Goal: Book appointment/travel/reservation

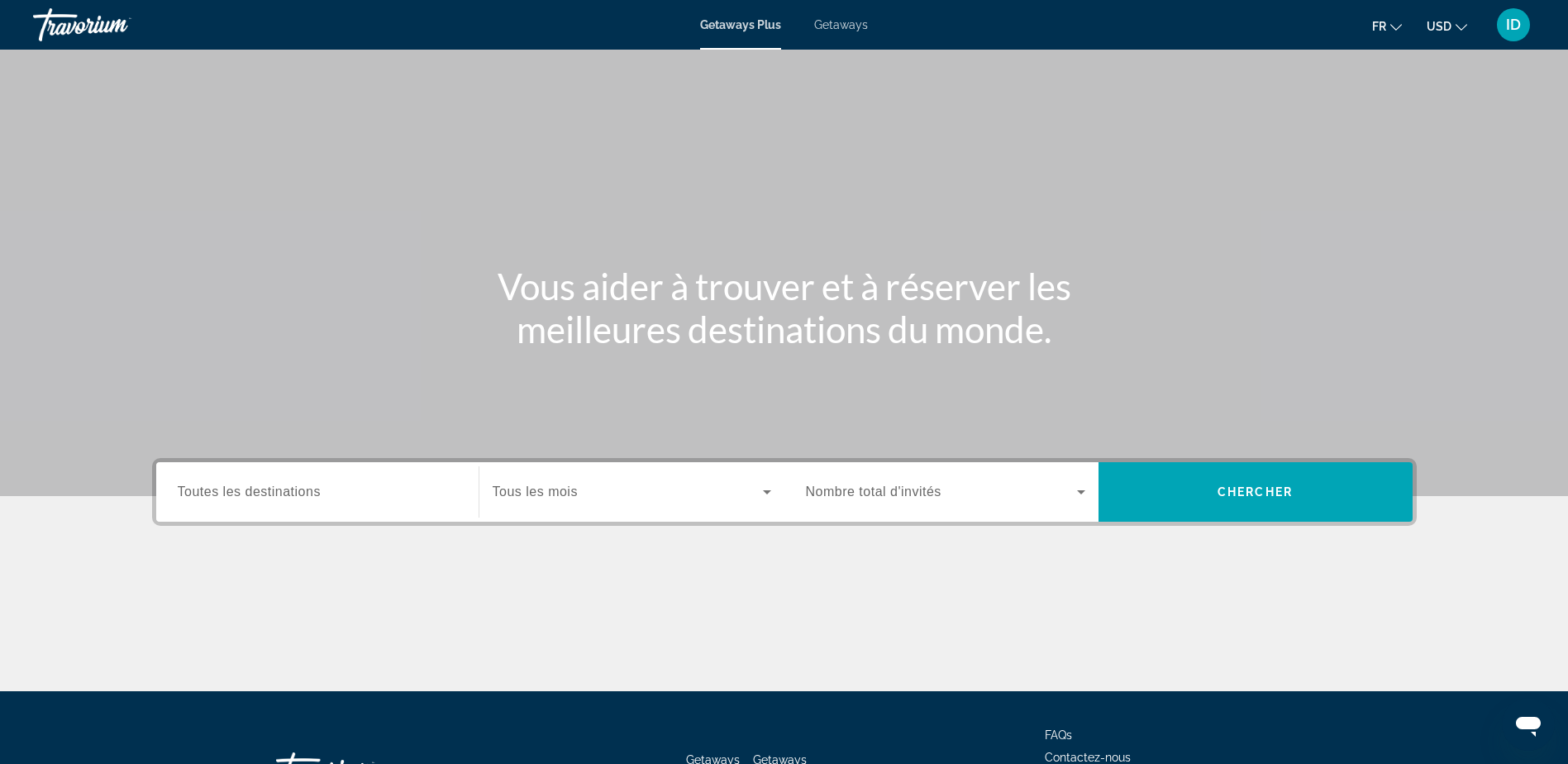
click at [245, 496] on span "Toutes les destinations" at bounding box center [249, 492] width 143 height 14
click at [245, 496] on input "Destination Toutes les destinations" at bounding box center [317, 493] width 279 height 19
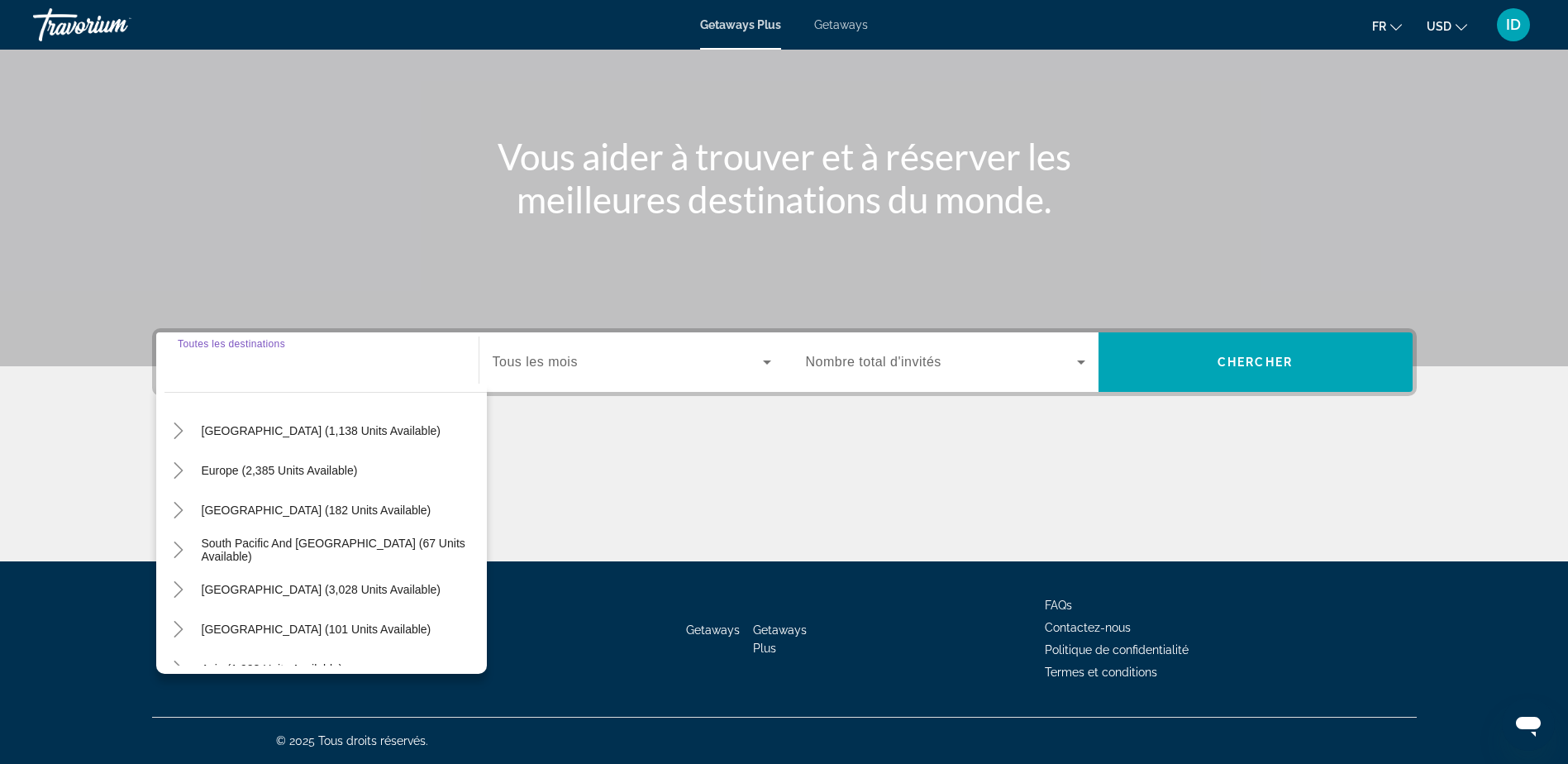
scroll to position [82, 0]
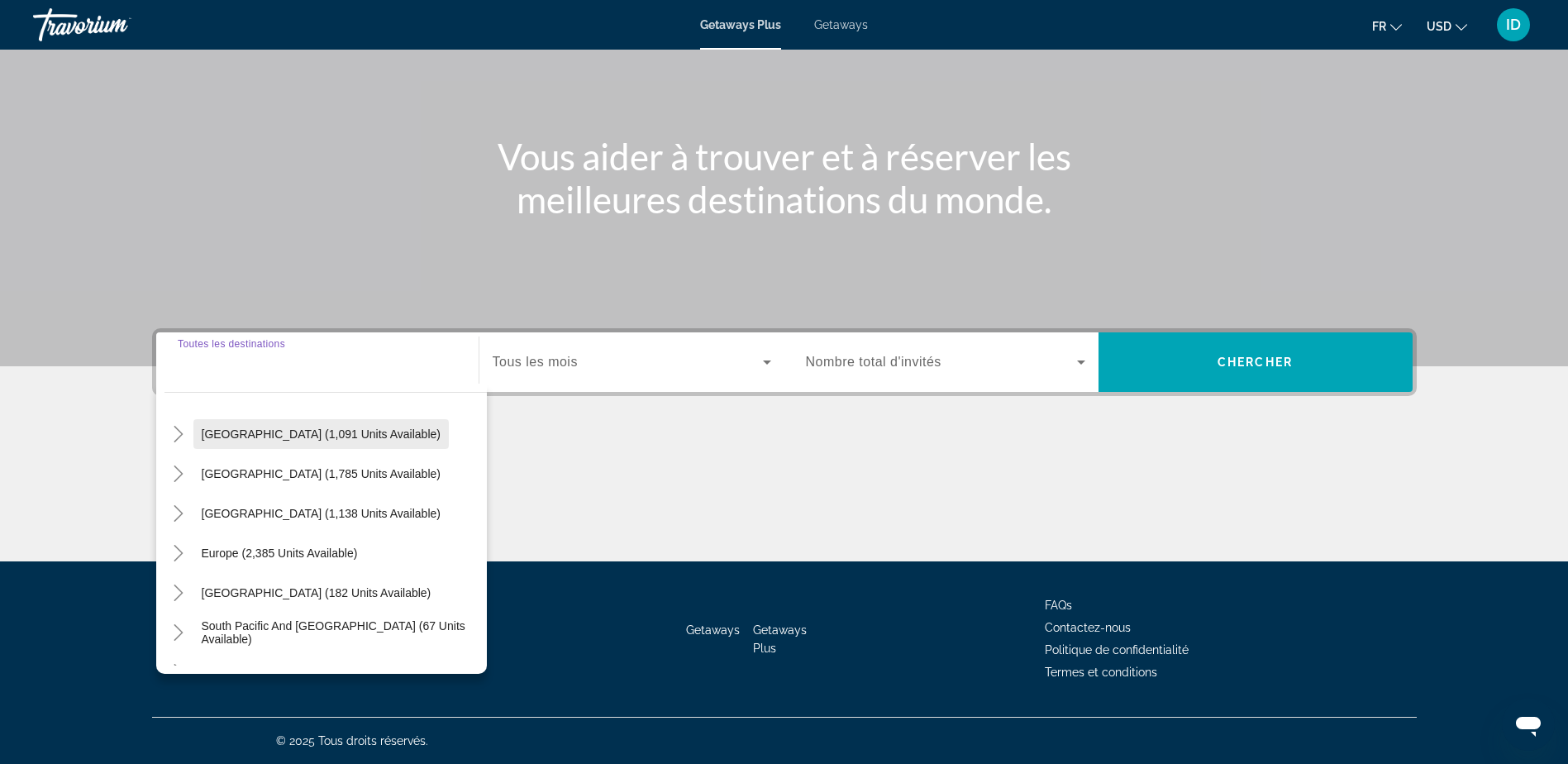
click at [294, 513] on span "[GEOGRAPHIC_DATA] (1,138 units available)" at bounding box center [322, 513] width 239 height 13
type input "**********"
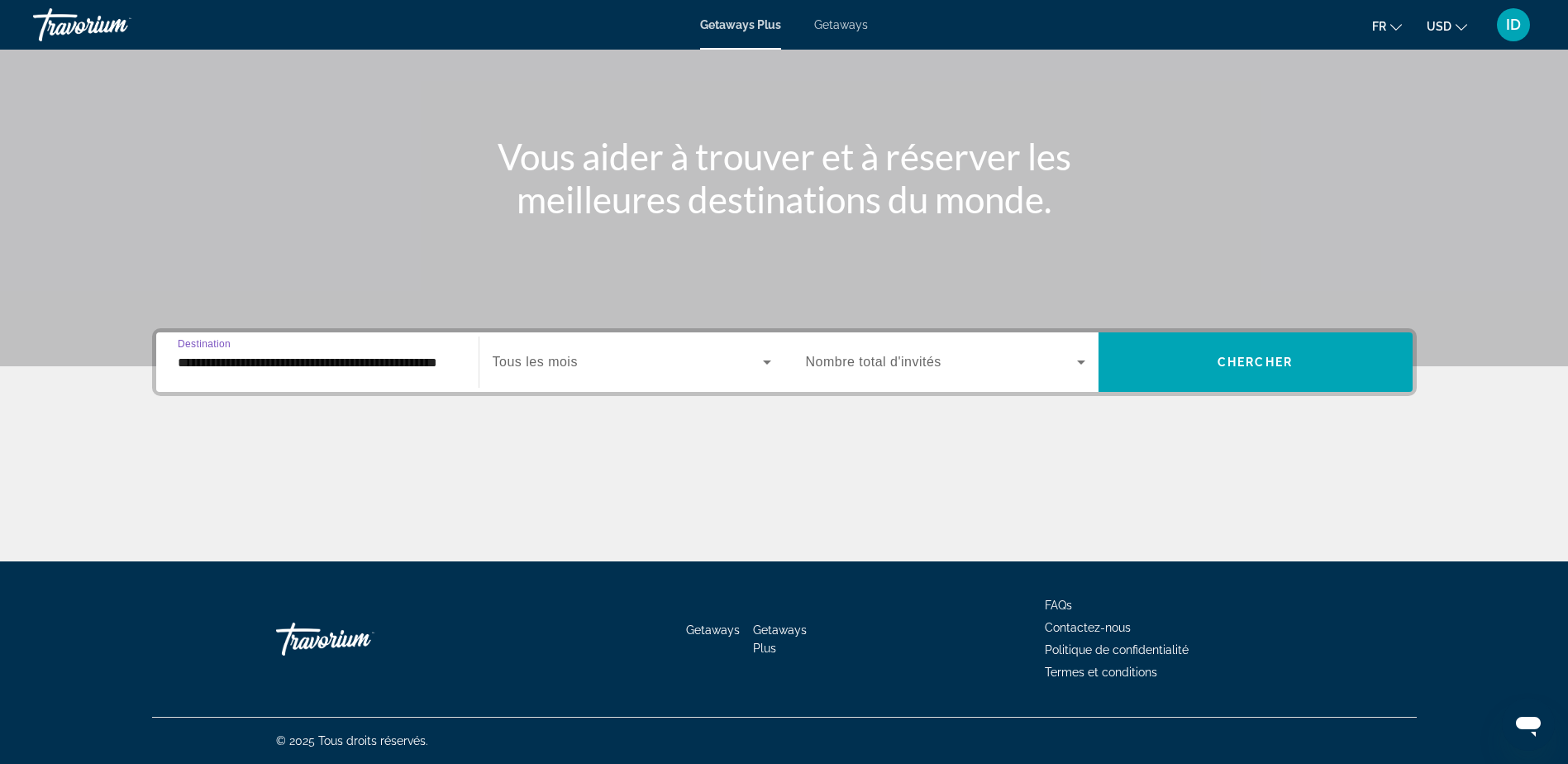
click at [496, 381] on div "Search widget" at bounding box center [632, 362] width 278 height 46
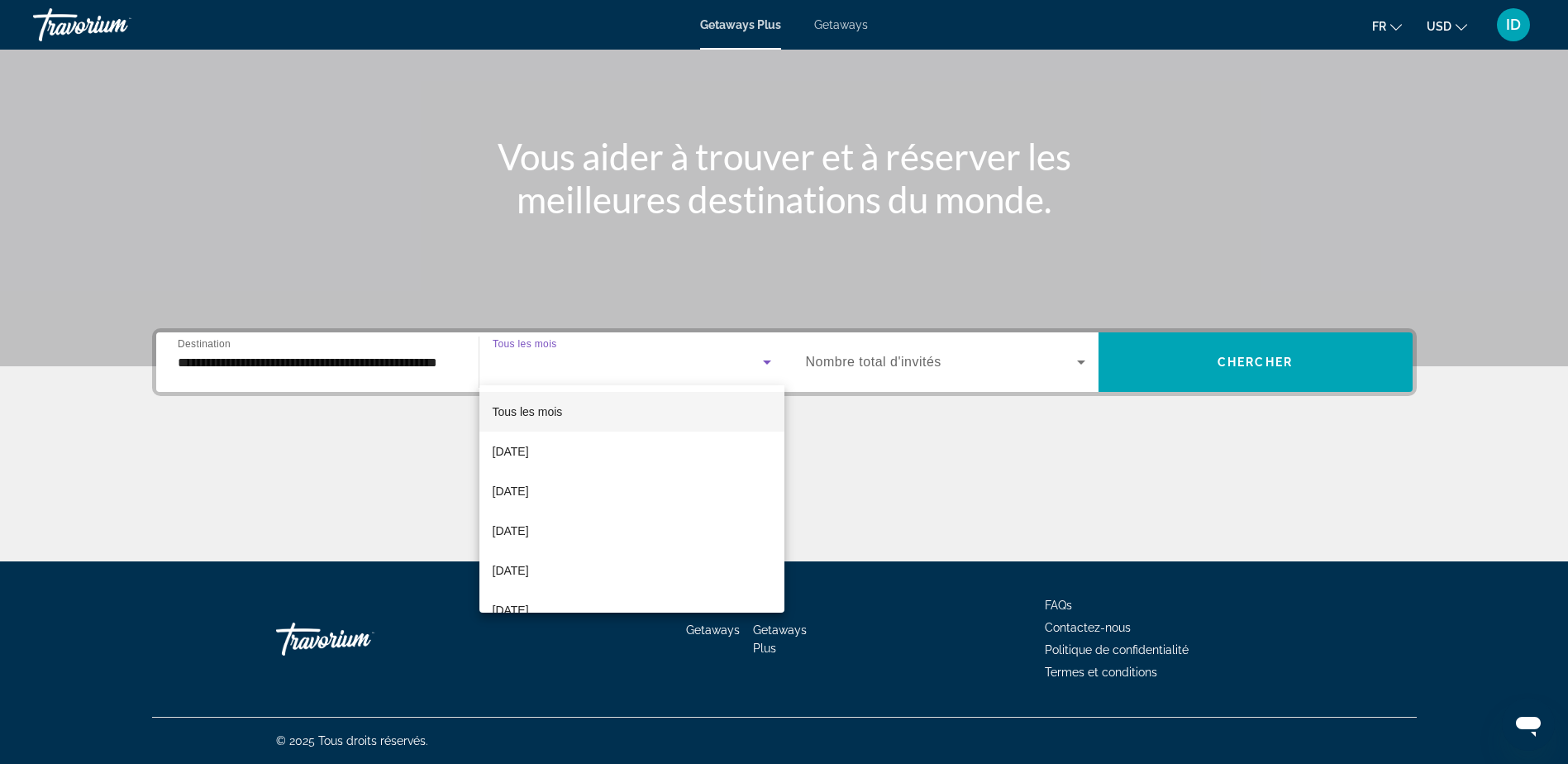
click at [496, 381] on body "**********" at bounding box center [784, 253] width 1568 height 764
click at [529, 526] on span "[DATE]" at bounding box center [511, 527] width 36 height 19
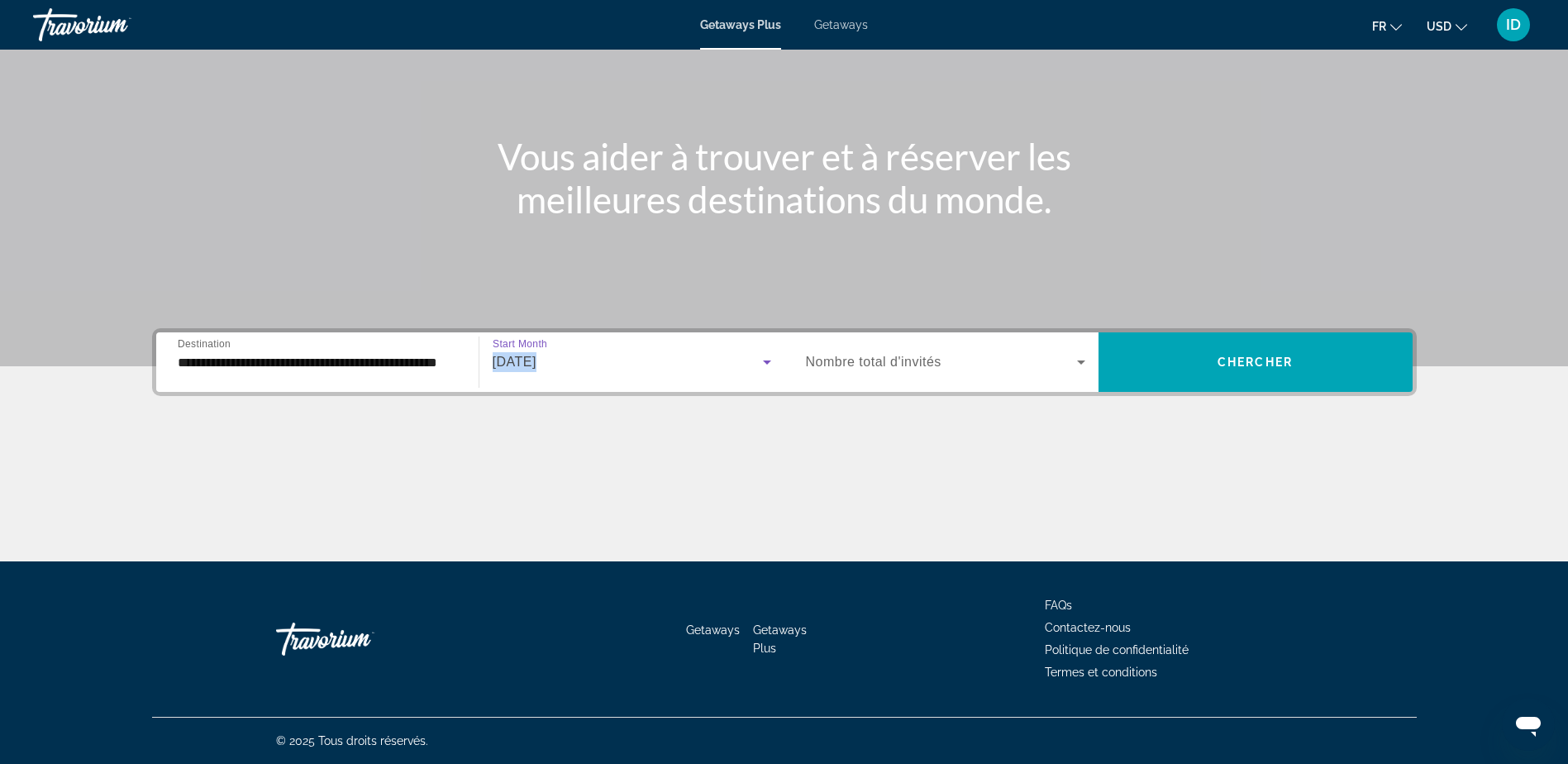
click at [520, 369] on span "[DATE]" at bounding box center [514, 362] width 43 height 14
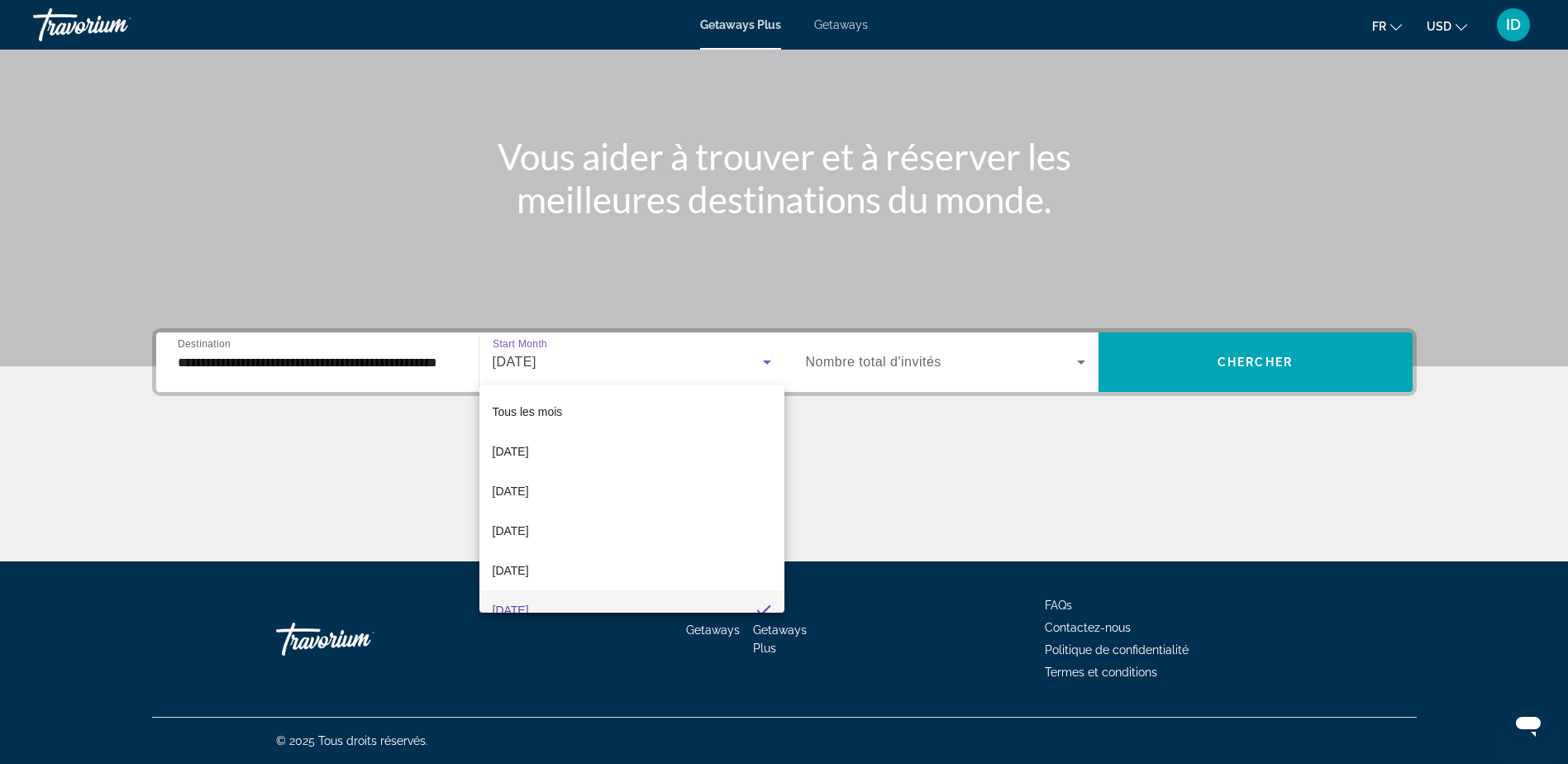
scroll to position [18, 0]
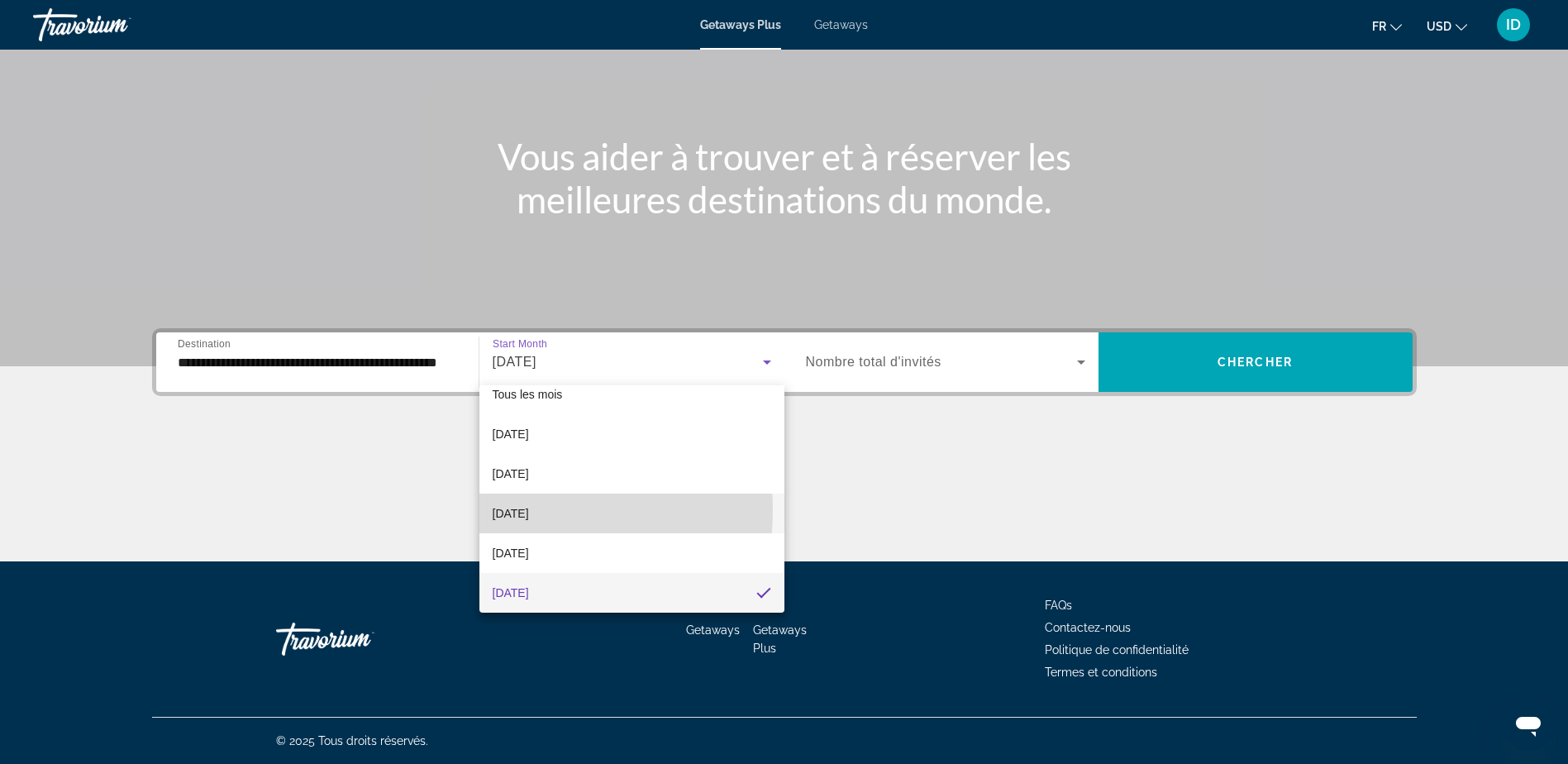
click at [515, 510] on span "[DATE]" at bounding box center [511, 513] width 36 height 19
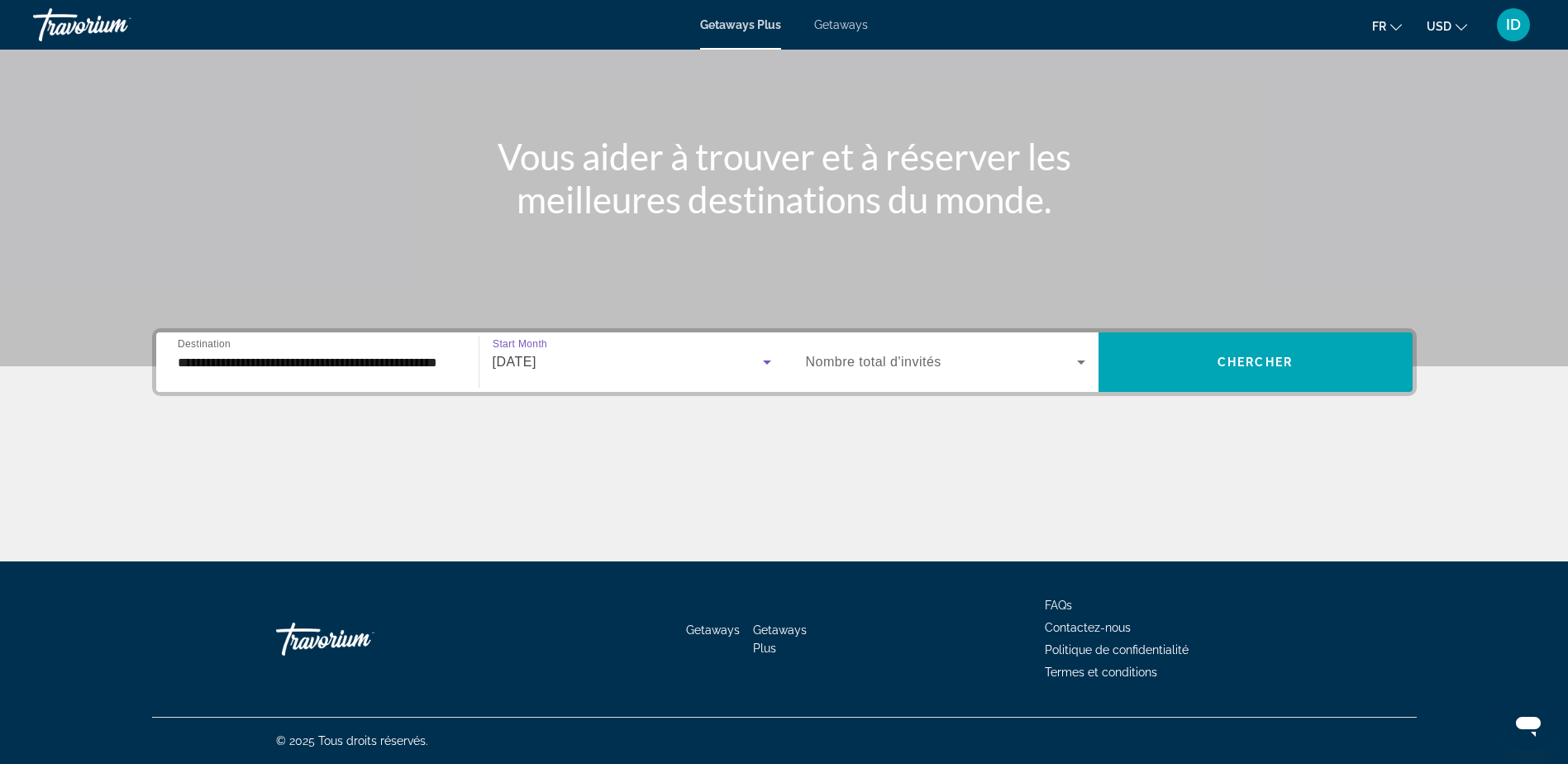
click at [899, 386] on div "Occupancy Nombre total d'invités" at bounding box center [945, 362] width 306 height 59
click at [900, 374] on div "Search widget" at bounding box center [945, 362] width 279 height 46
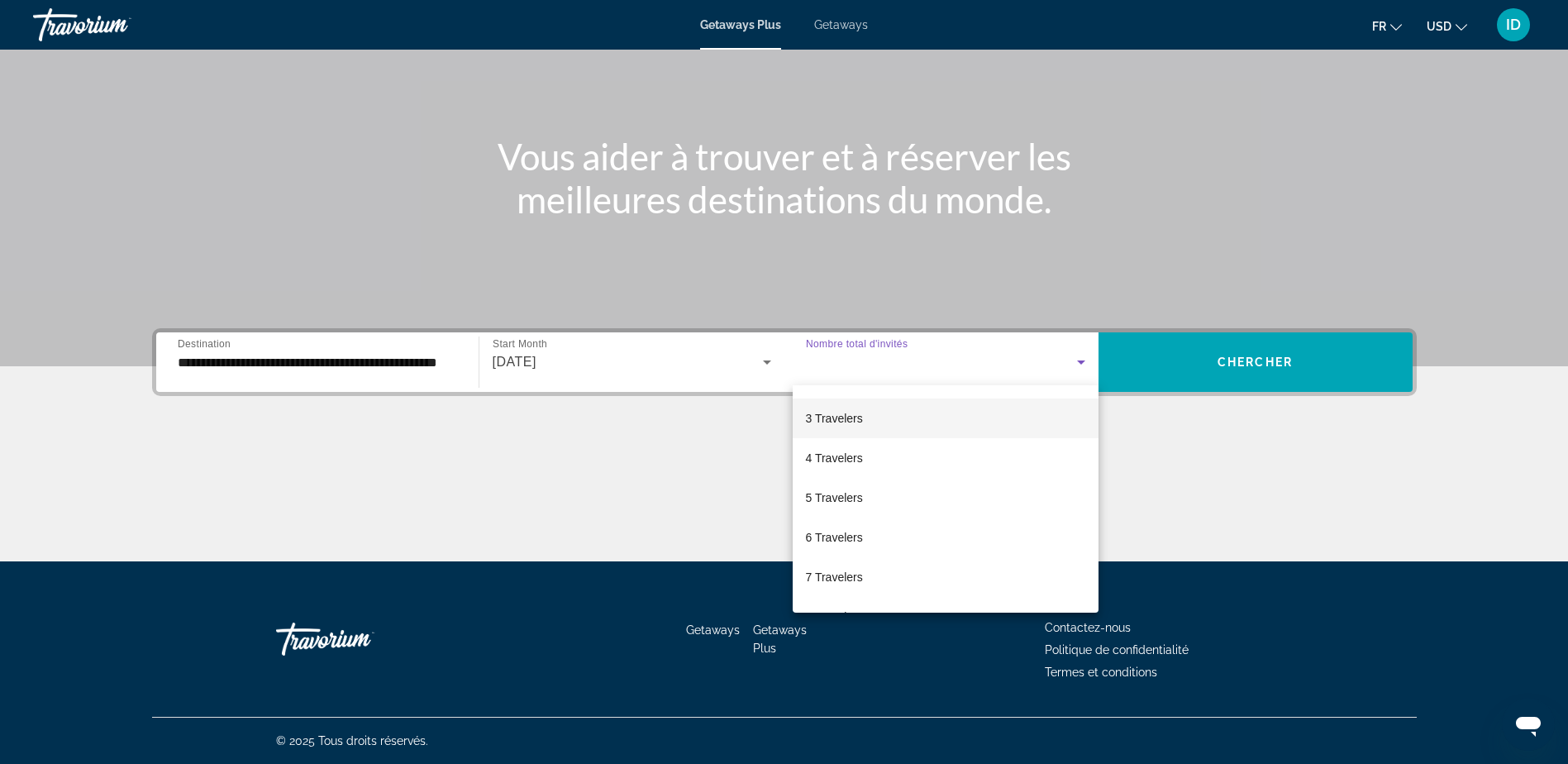
scroll to position [166, 0]
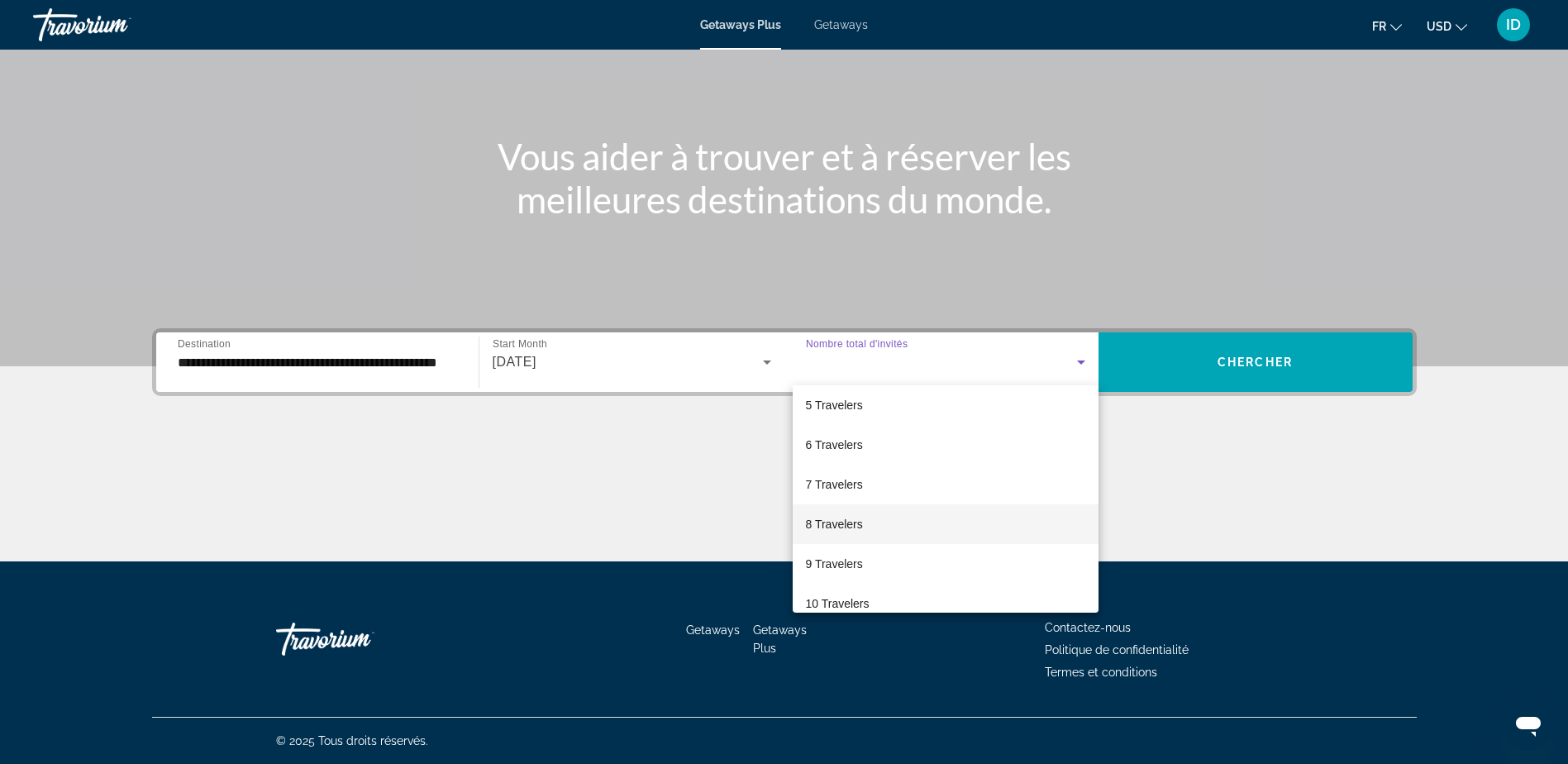
click at [843, 511] on mat-option "8 Travelers" at bounding box center [945, 524] width 306 height 40
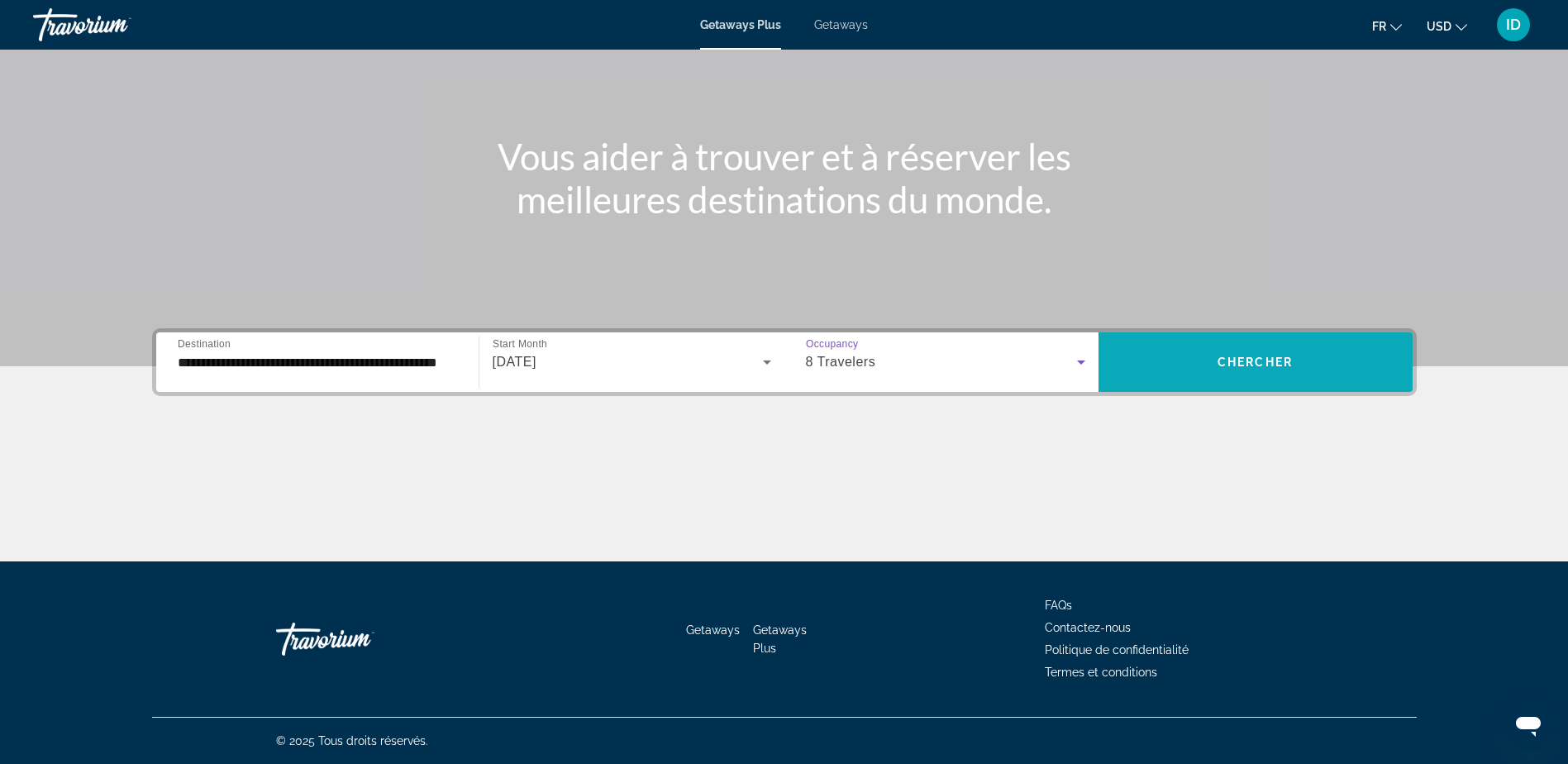
click at [1210, 378] on span "Search widget" at bounding box center [1255, 362] width 314 height 40
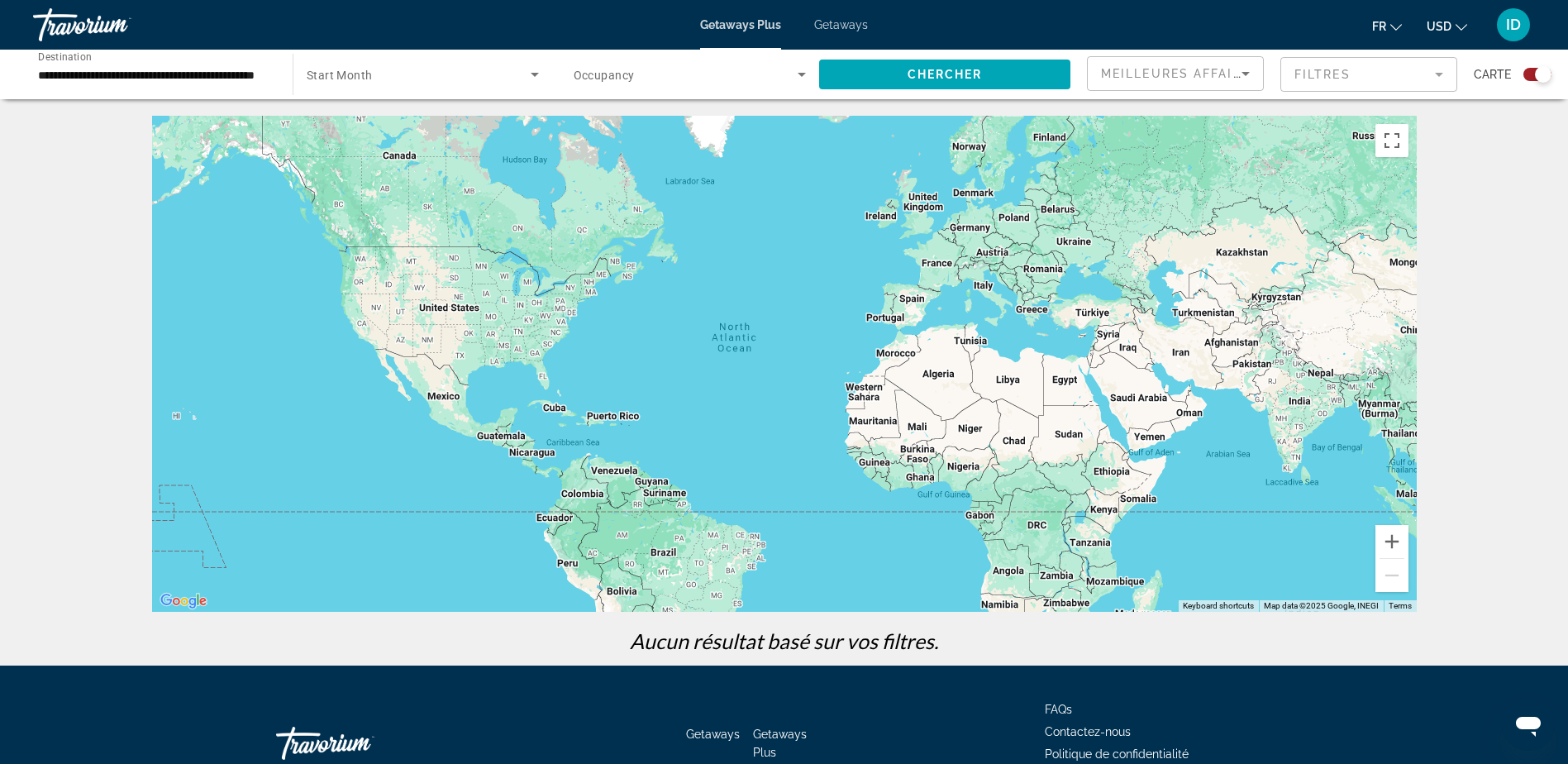
click at [219, 79] on input "**********" at bounding box center [154, 75] width 233 height 19
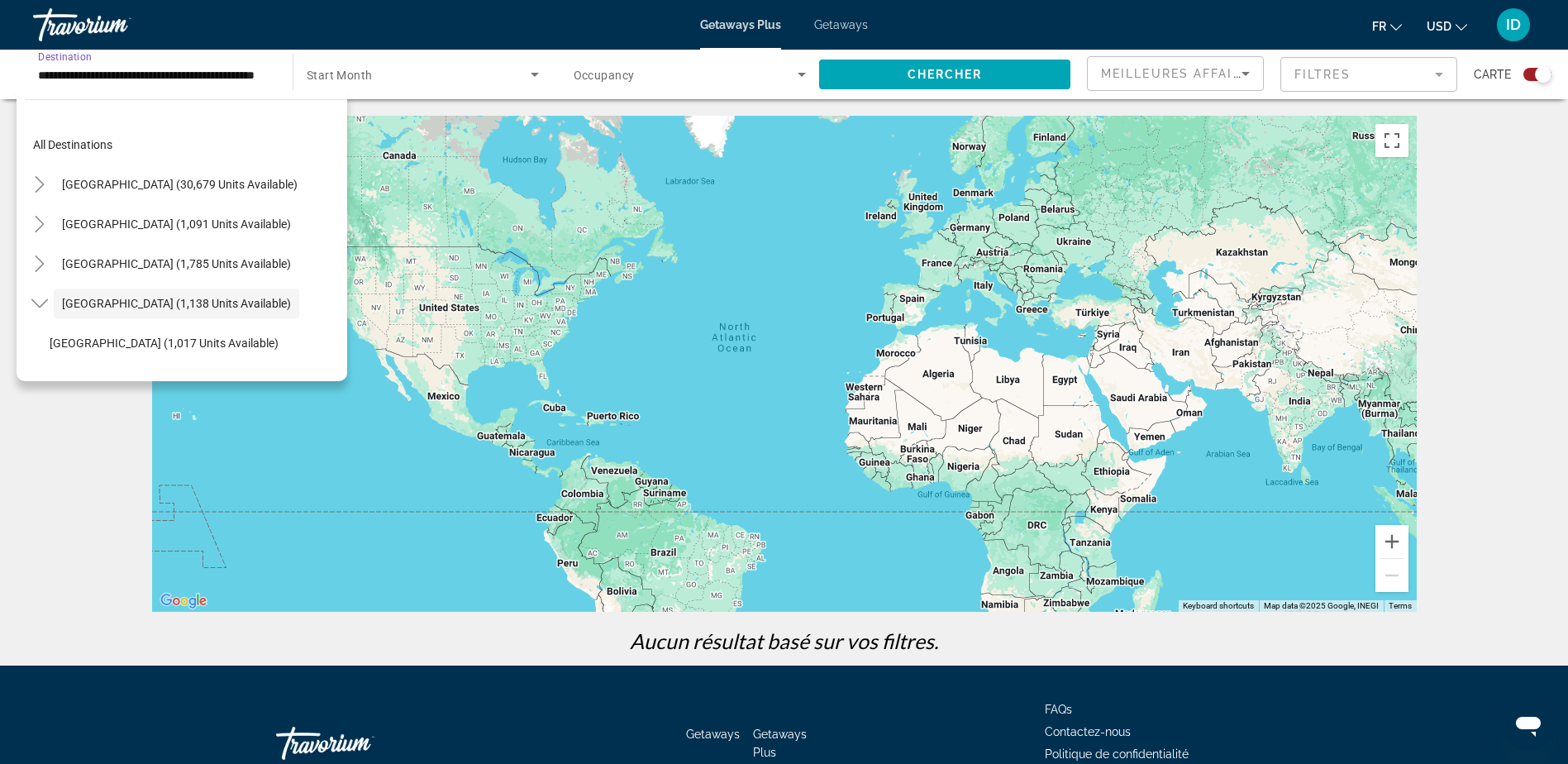
scroll to position [58, 0]
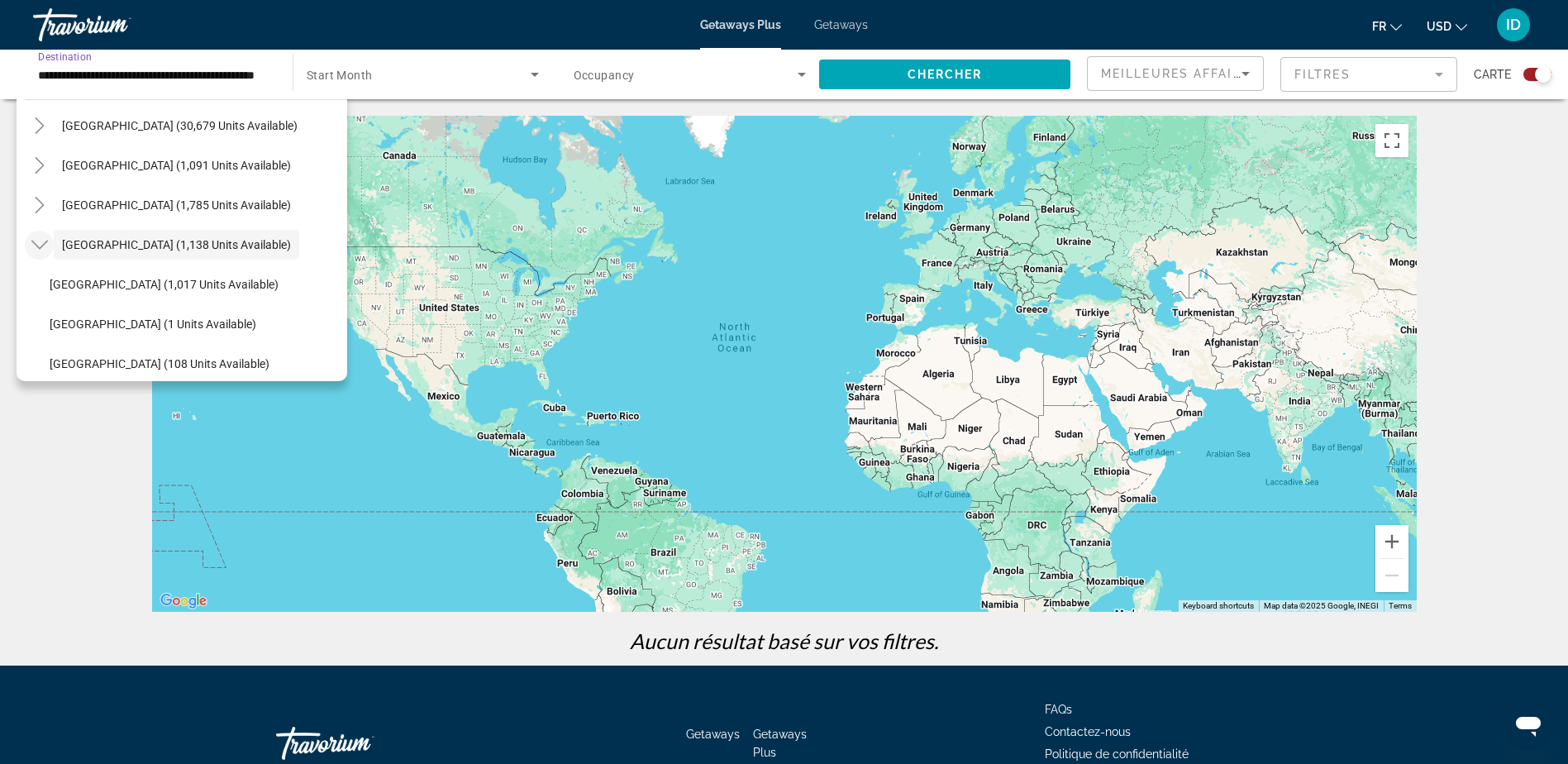
click at [41, 239] on icon "Toggle Caribbean & Atlantic Islands (1,138 units available)" at bounding box center [39, 245] width 17 height 17
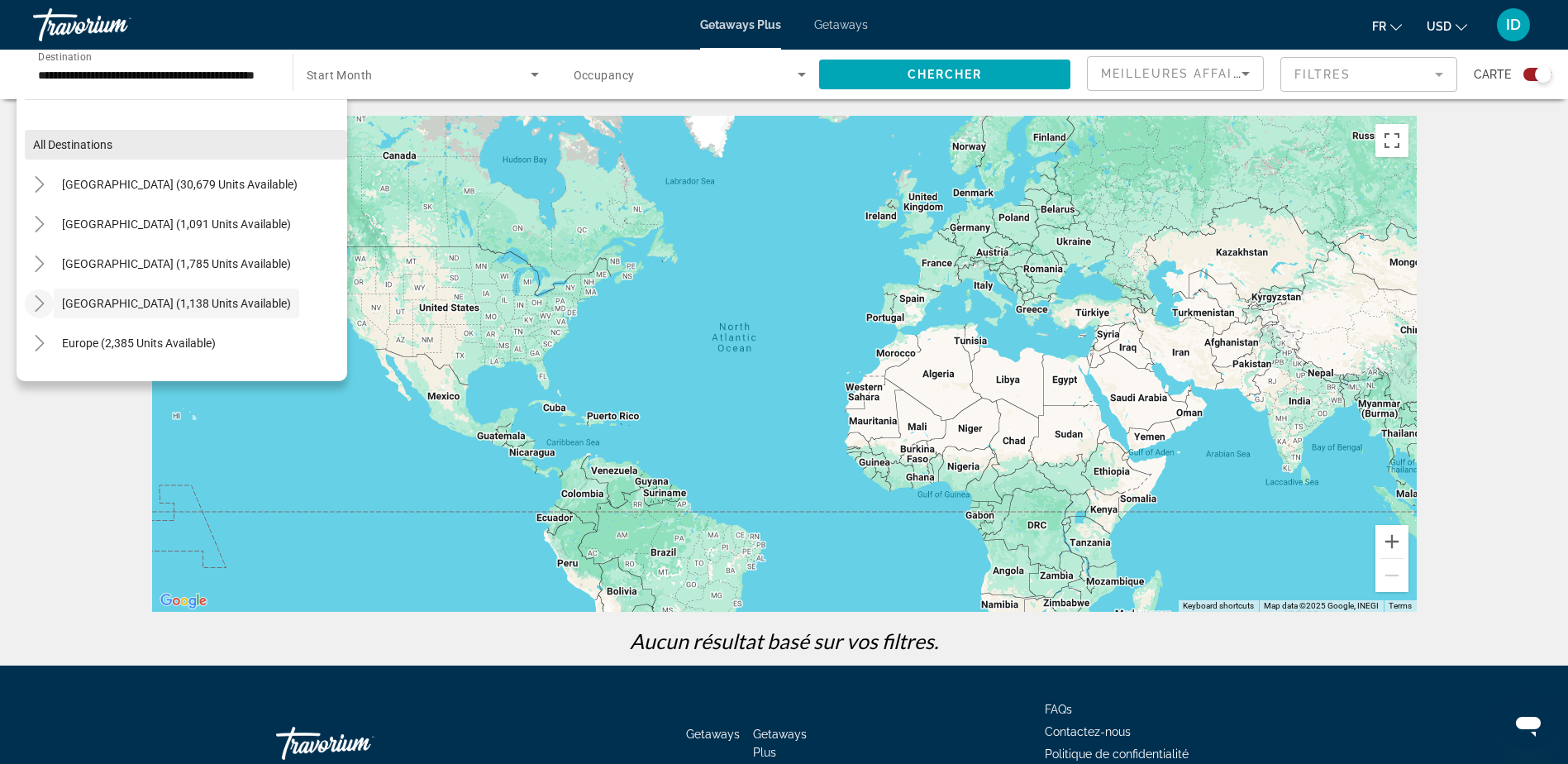
click at [168, 150] on span "Search widget" at bounding box center [186, 144] width 323 height 40
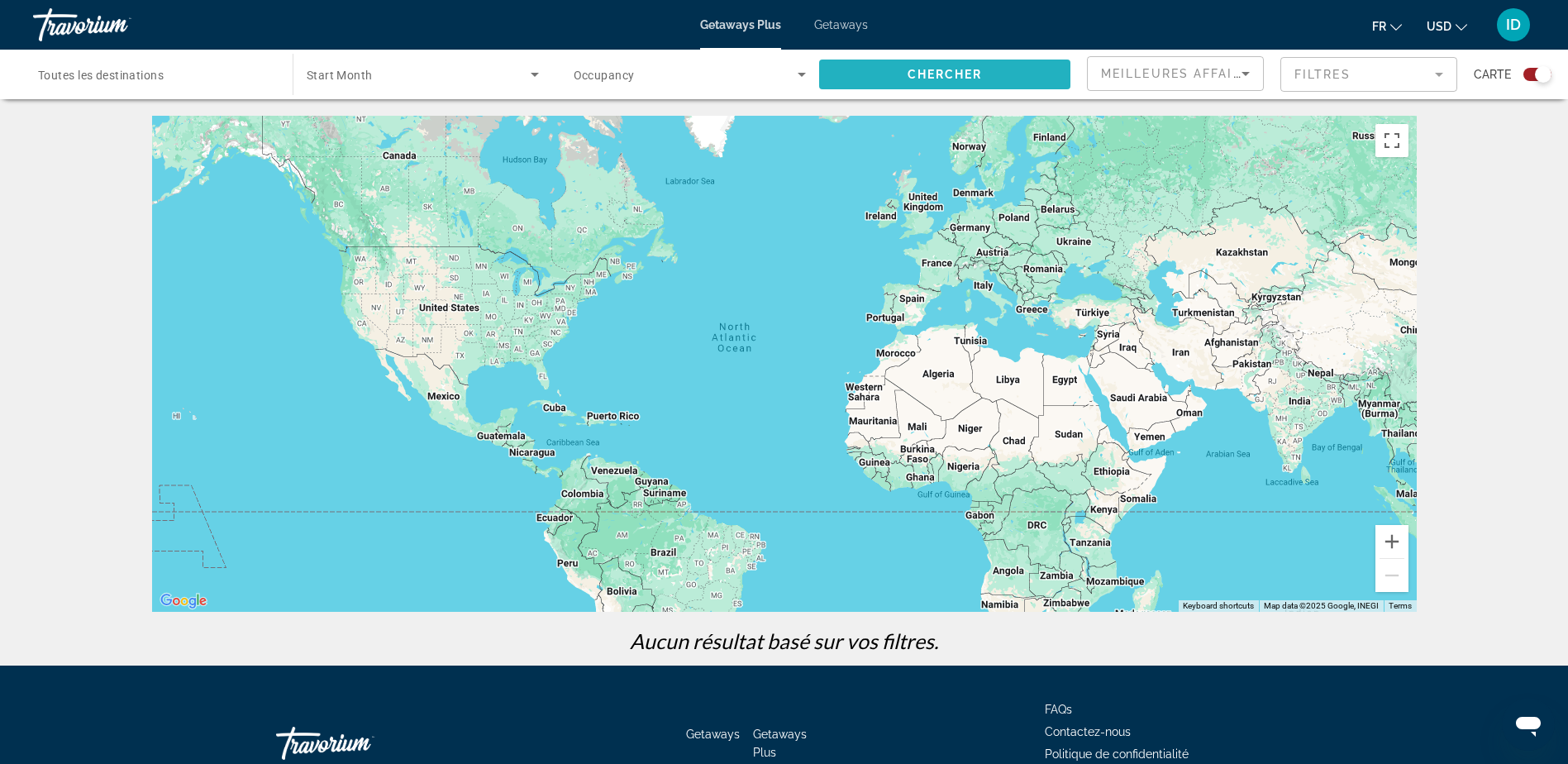
click at [963, 68] on span "Chercher" at bounding box center [945, 74] width 75 height 13
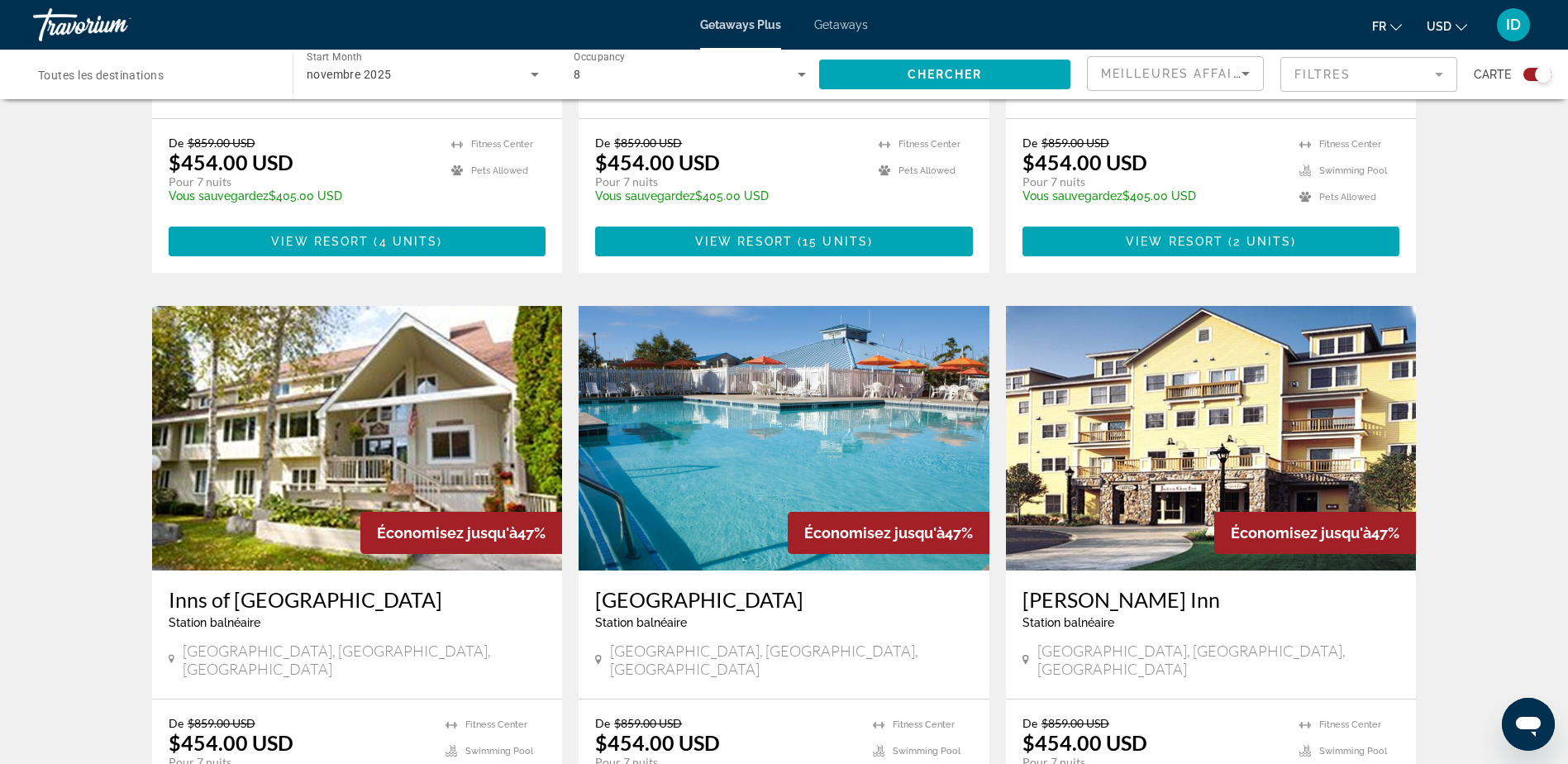
scroll to position [2397, 0]
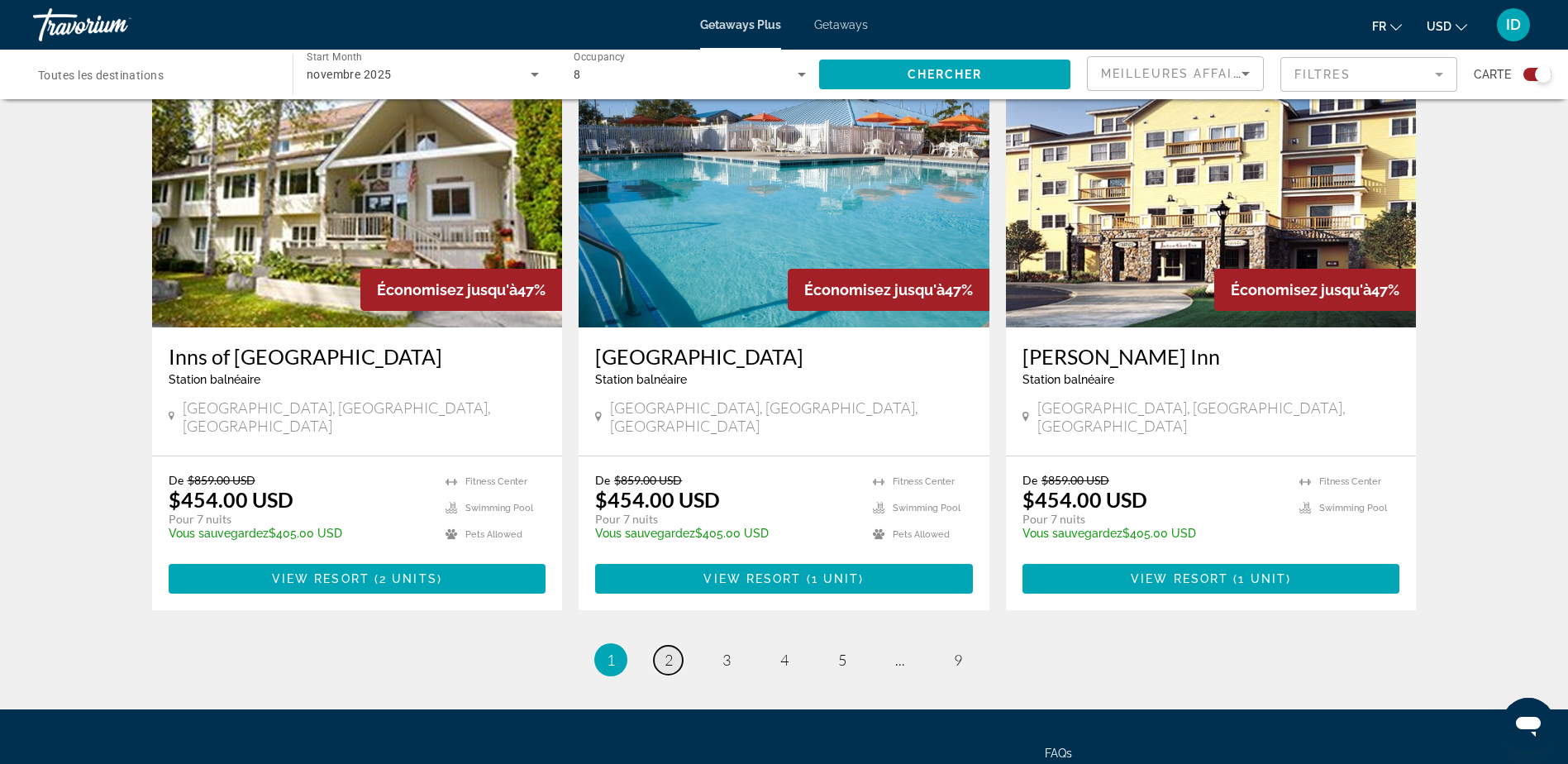
click at [672, 651] on span "2" at bounding box center [668, 659] width 8 height 19
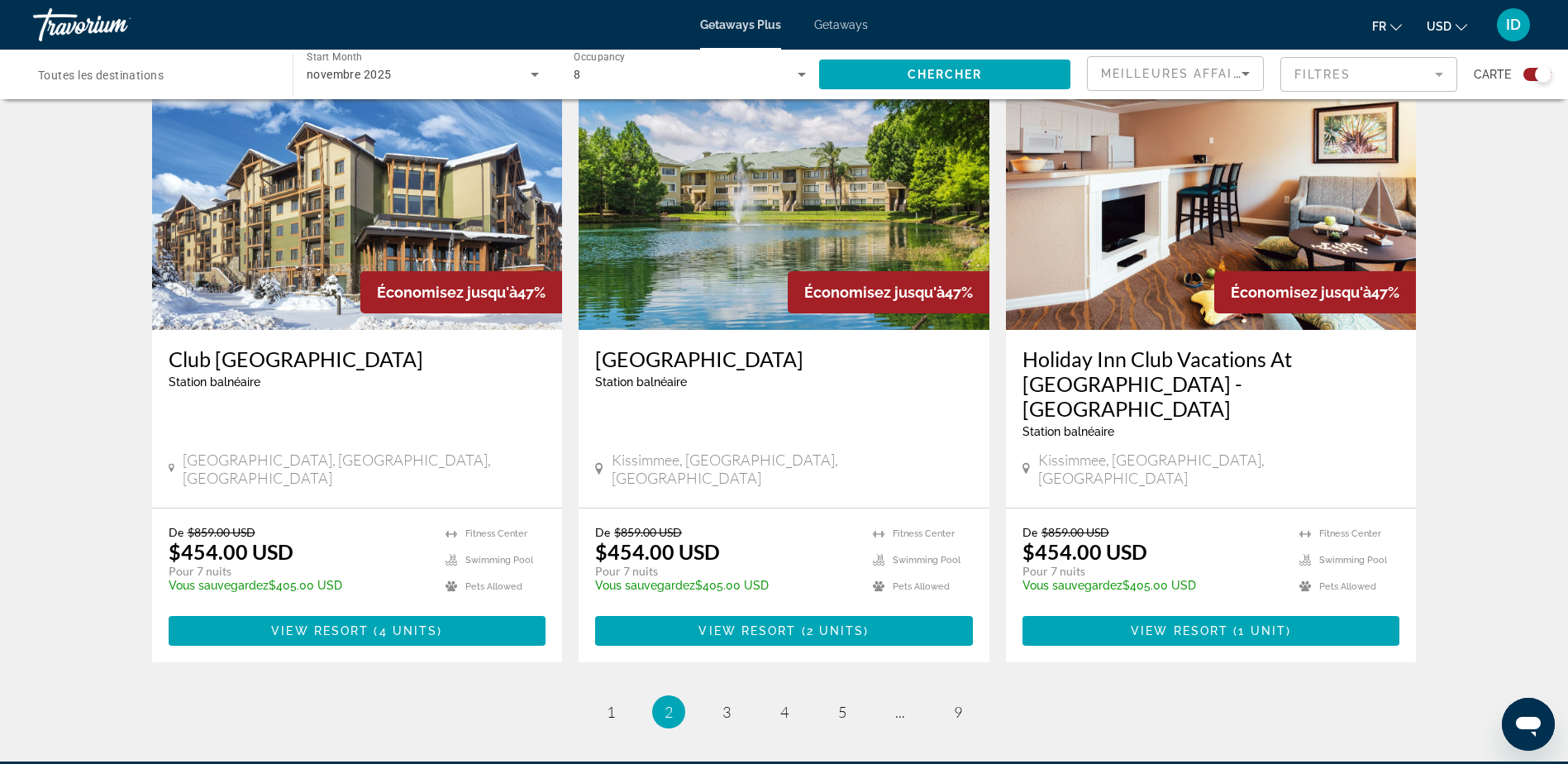
scroll to position [2472, 0]
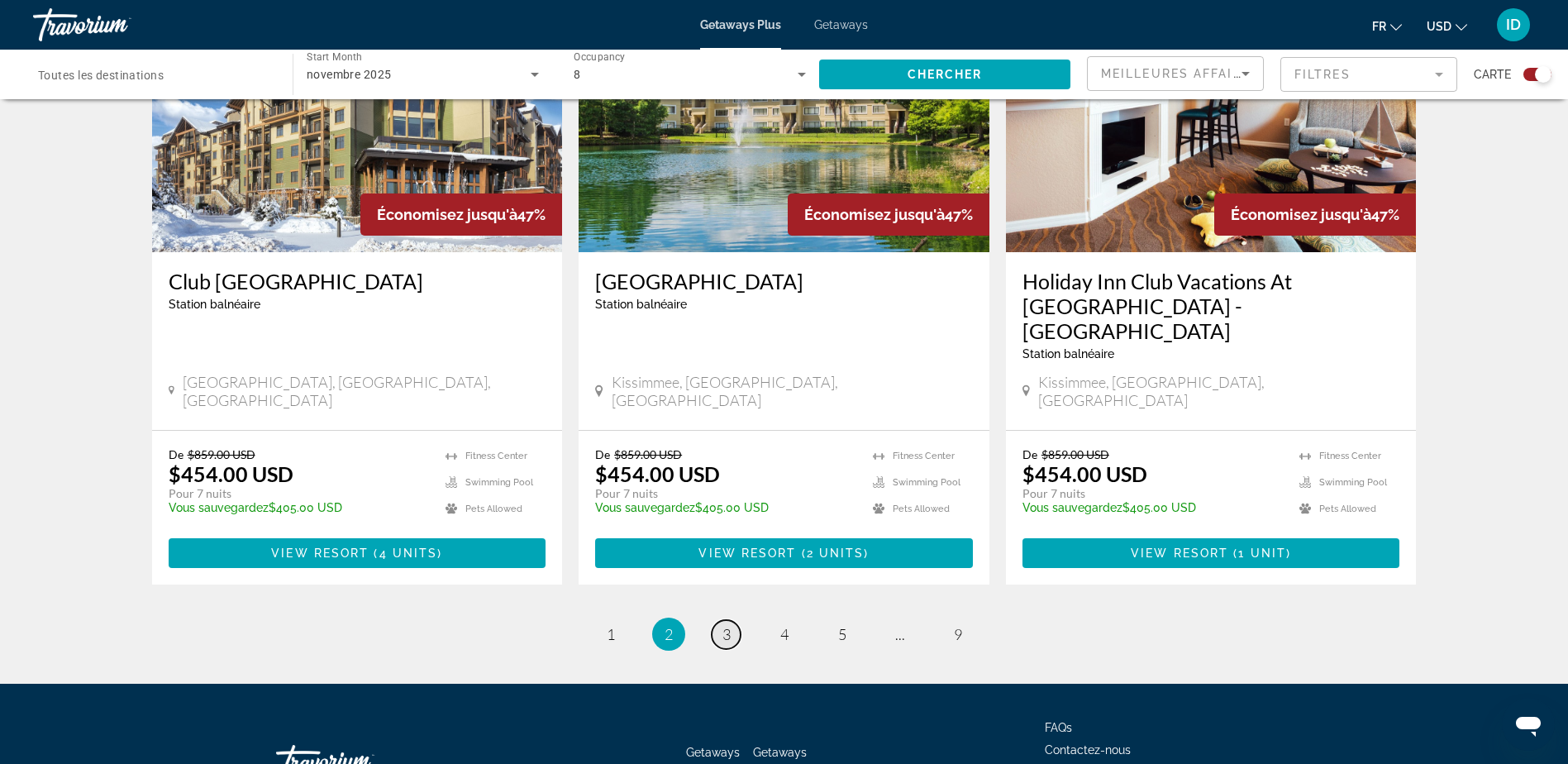
click at [729, 625] on span "3" at bounding box center [726, 634] width 8 height 19
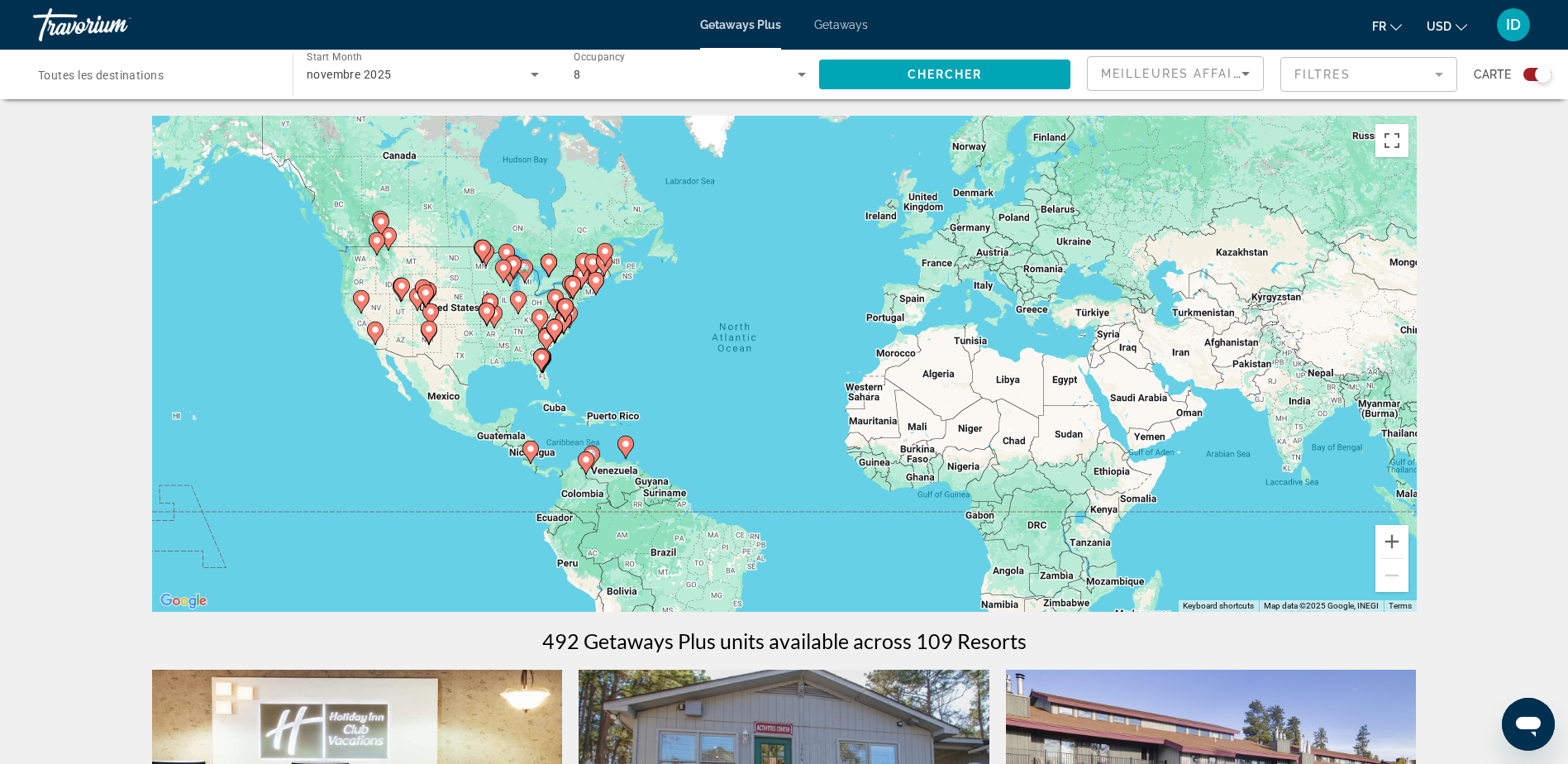
click at [796, 76] on icon "Search widget" at bounding box center [801, 74] width 20 height 19
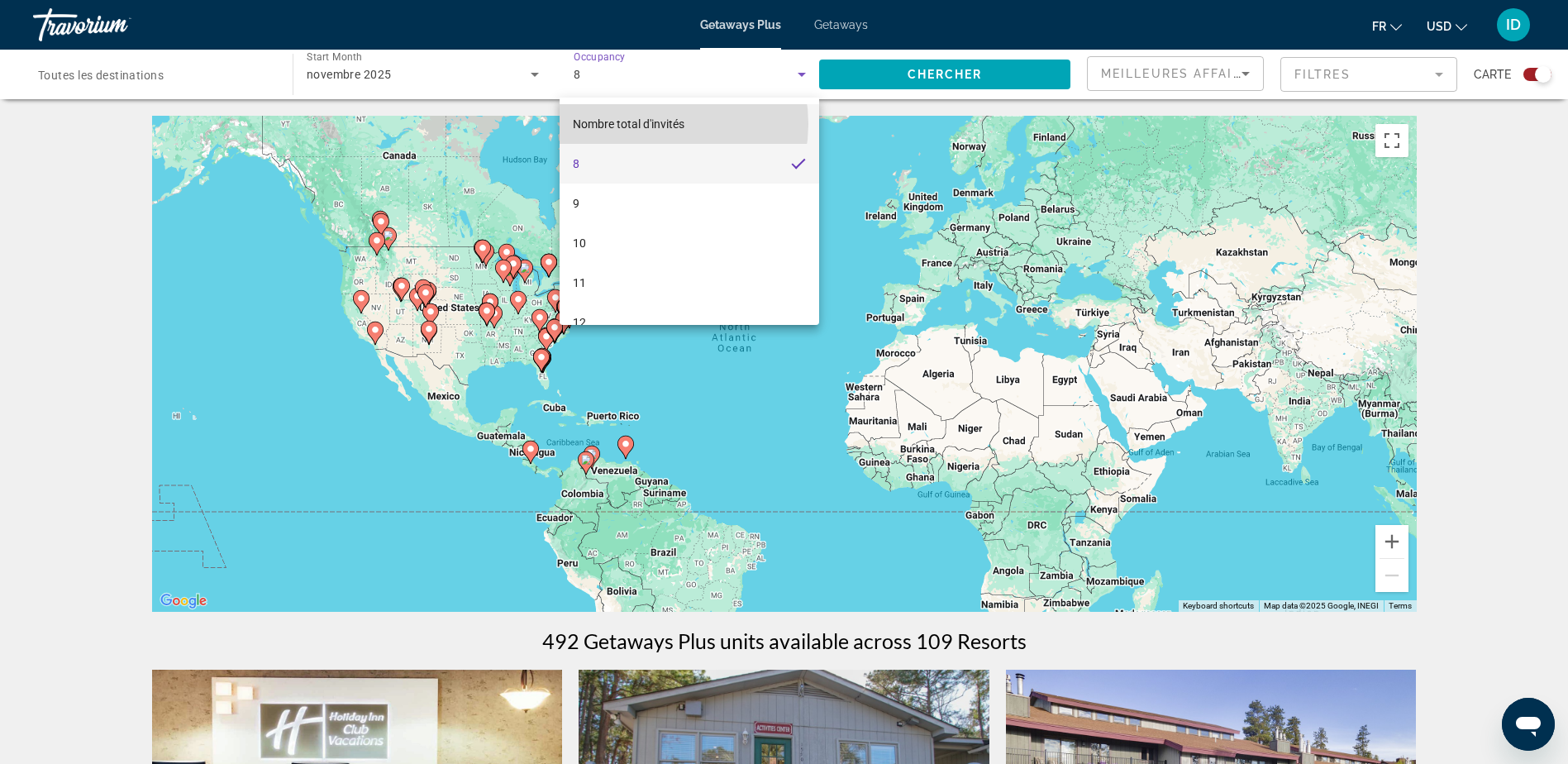
click at [655, 124] on span "Nombre total d'invités" at bounding box center [628, 123] width 112 height 13
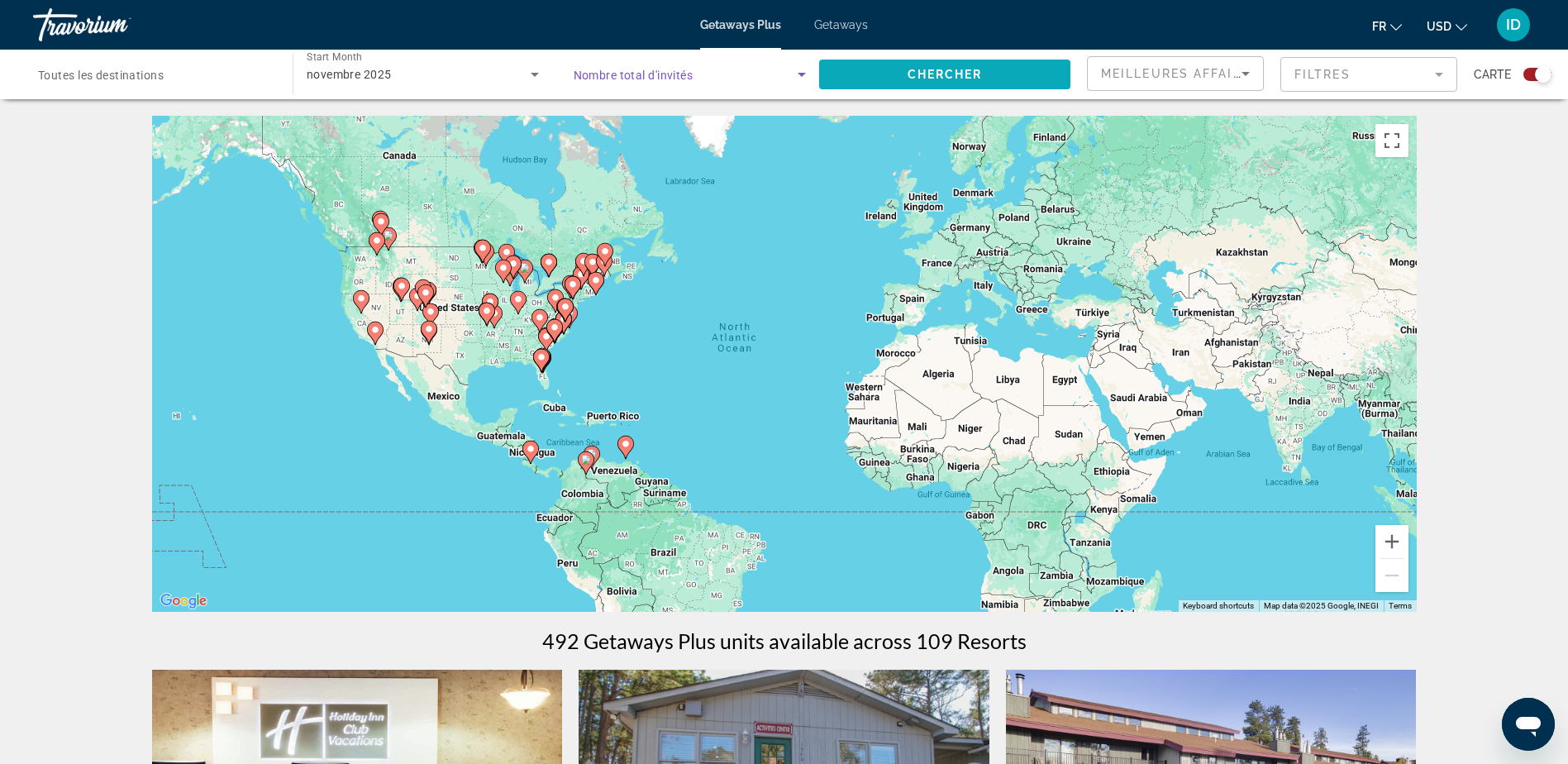
drag, startPoint x: 984, startPoint y: 76, endPoint x: 1018, endPoint y: 82, distance: 34.5
click at [1018, 82] on span "Search widget" at bounding box center [945, 74] width 252 height 40
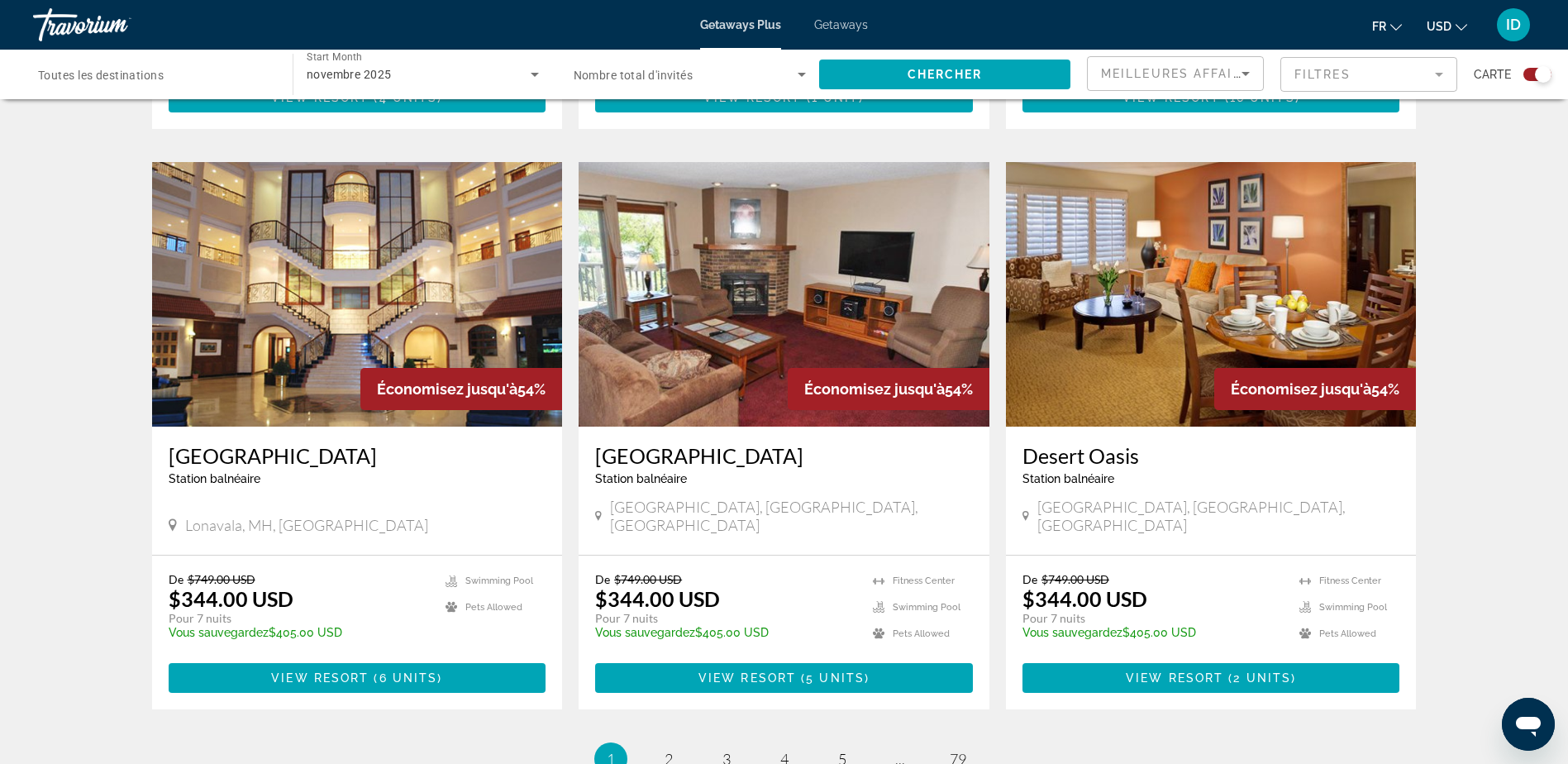
scroll to position [2480, 0]
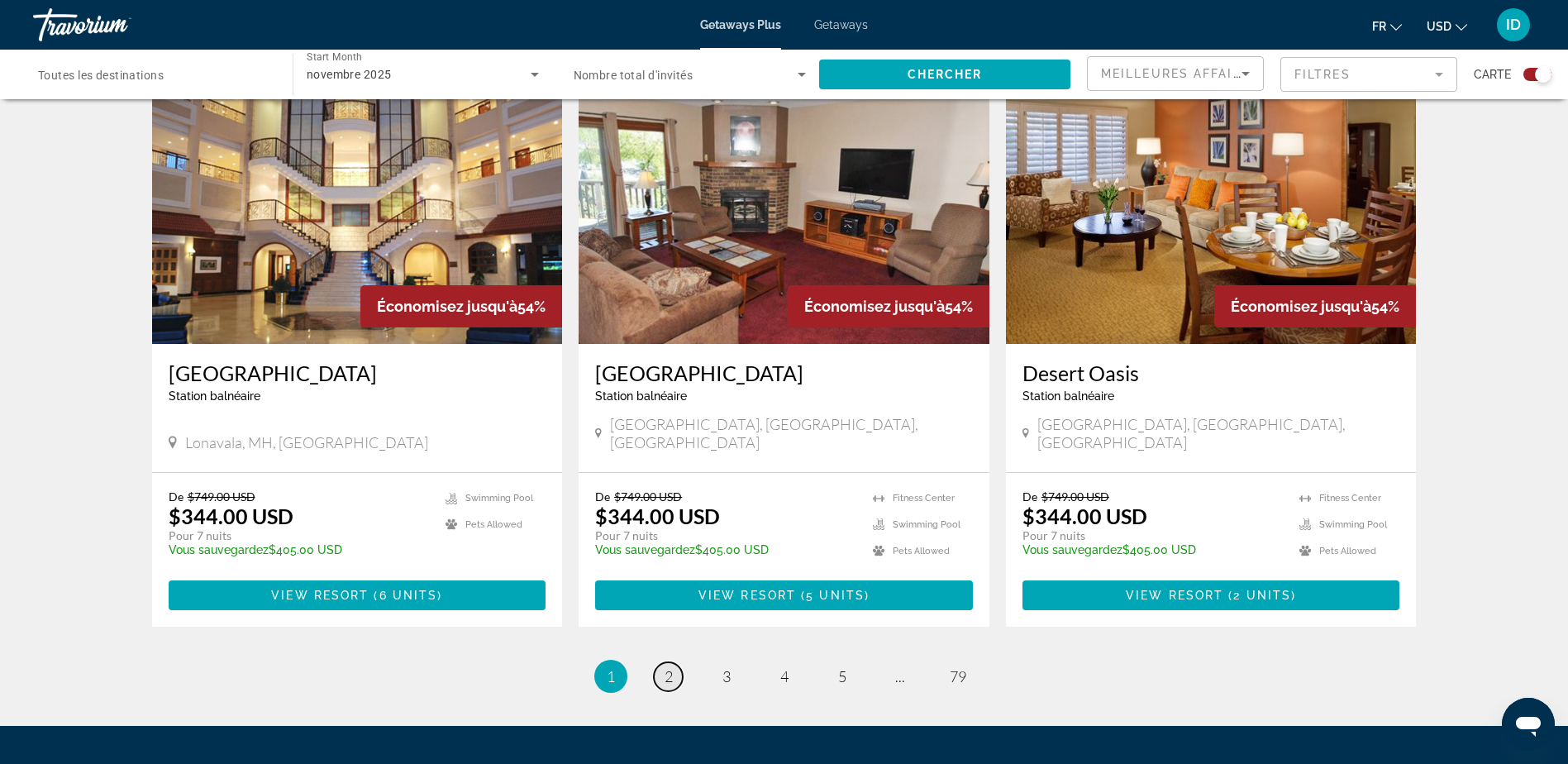
click at [673, 662] on link "page 2" at bounding box center [668, 676] width 29 height 29
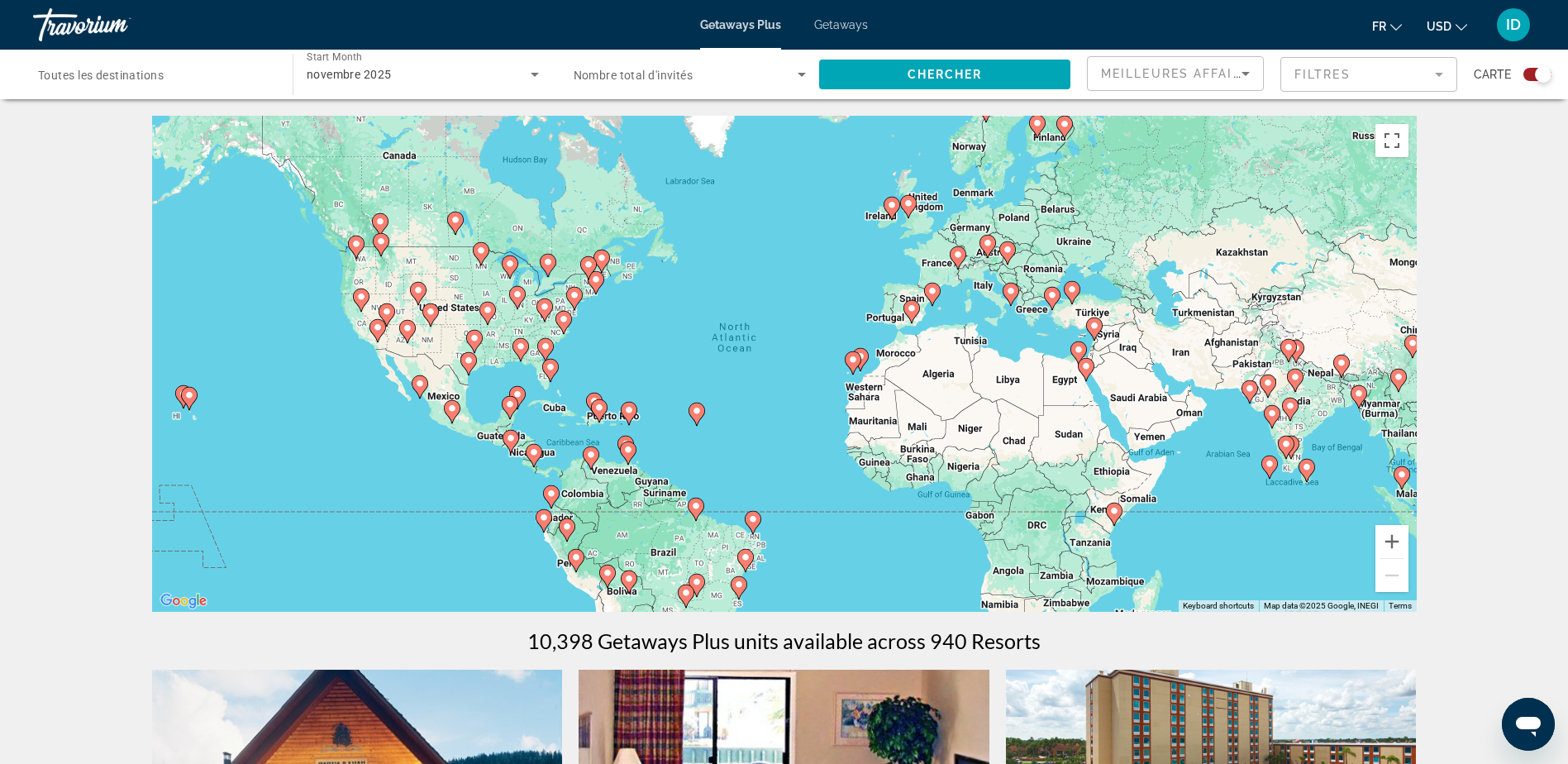
click at [223, 84] on div "Search widget" at bounding box center [154, 74] width 233 height 47
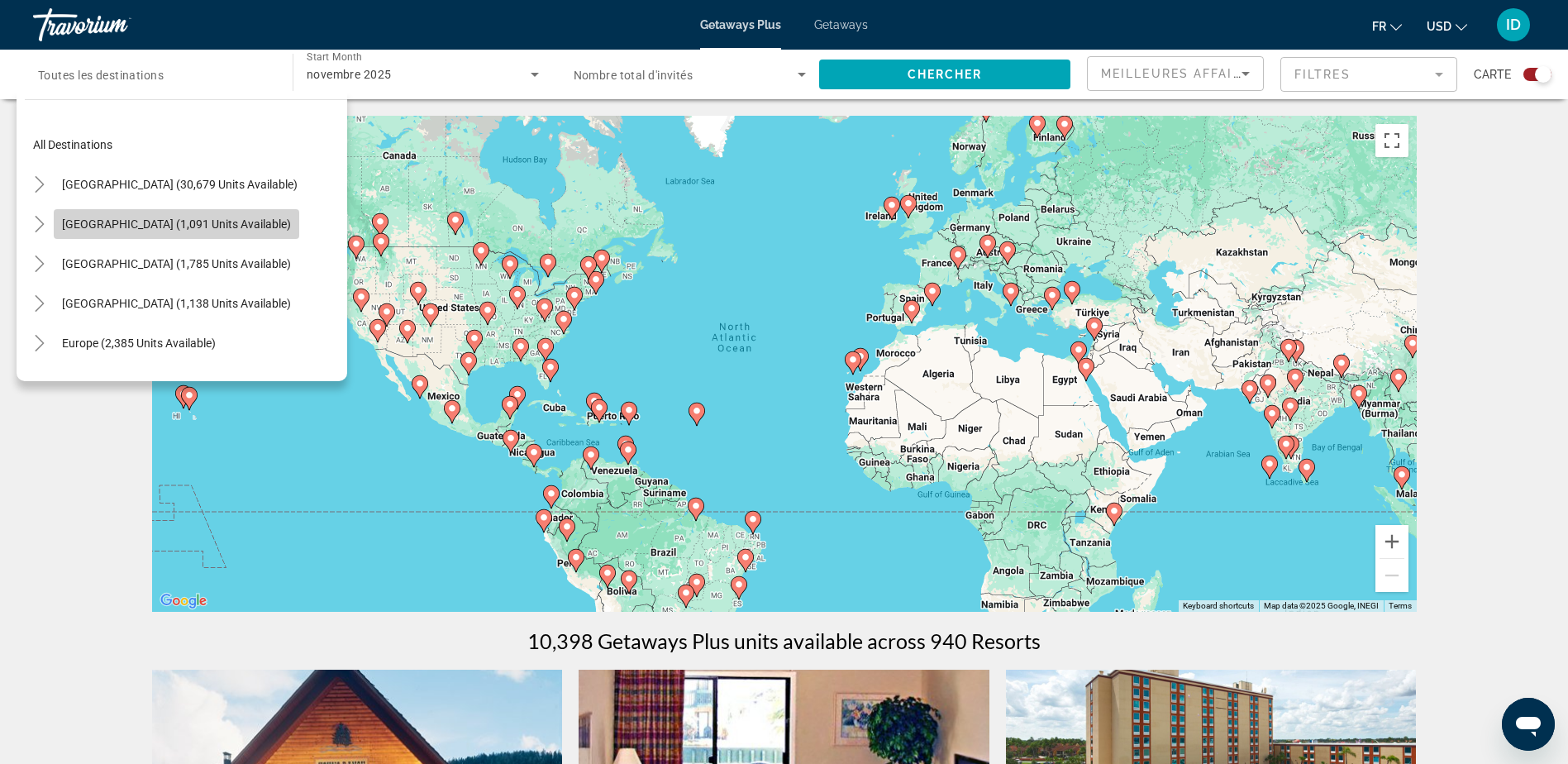
click at [197, 215] on span "Search widget" at bounding box center [176, 223] width 246 height 40
type input "**********"
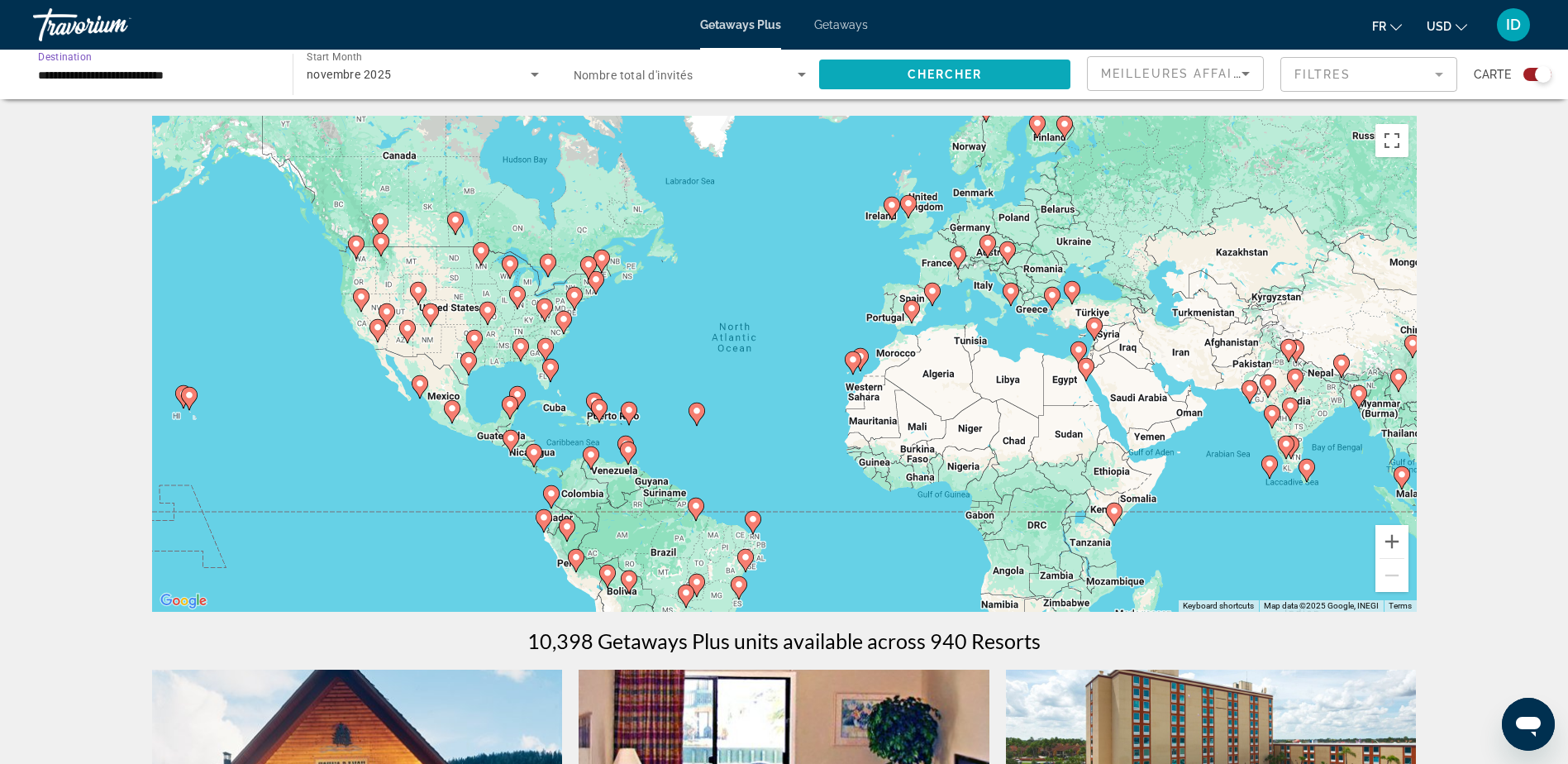
click at [985, 82] on span "Search widget" at bounding box center [945, 74] width 252 height 40
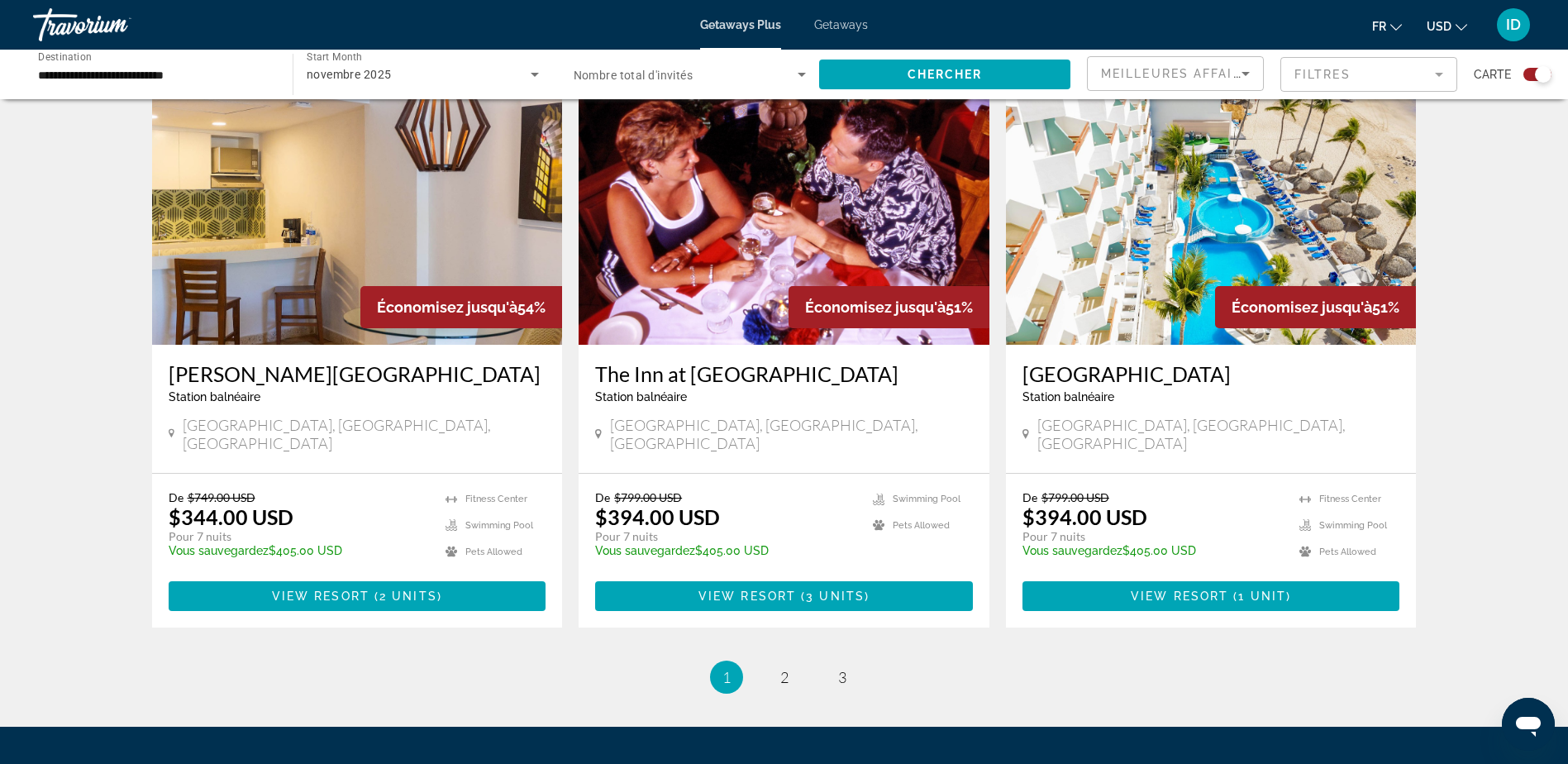
scroll to position [2447, 0]
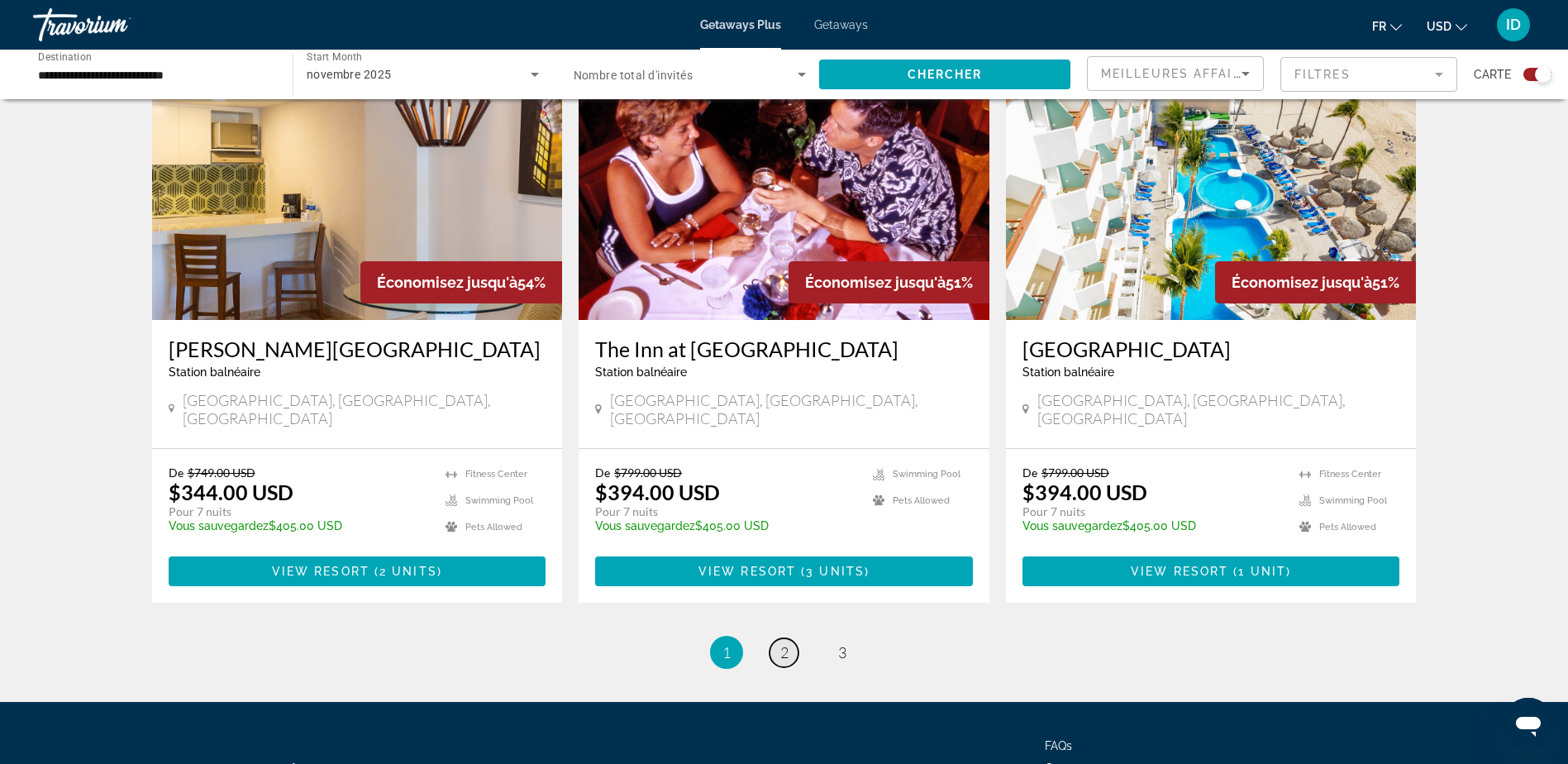
click at [788, 643] on span "2" at bounding box center [784, 652] width 8 height 19
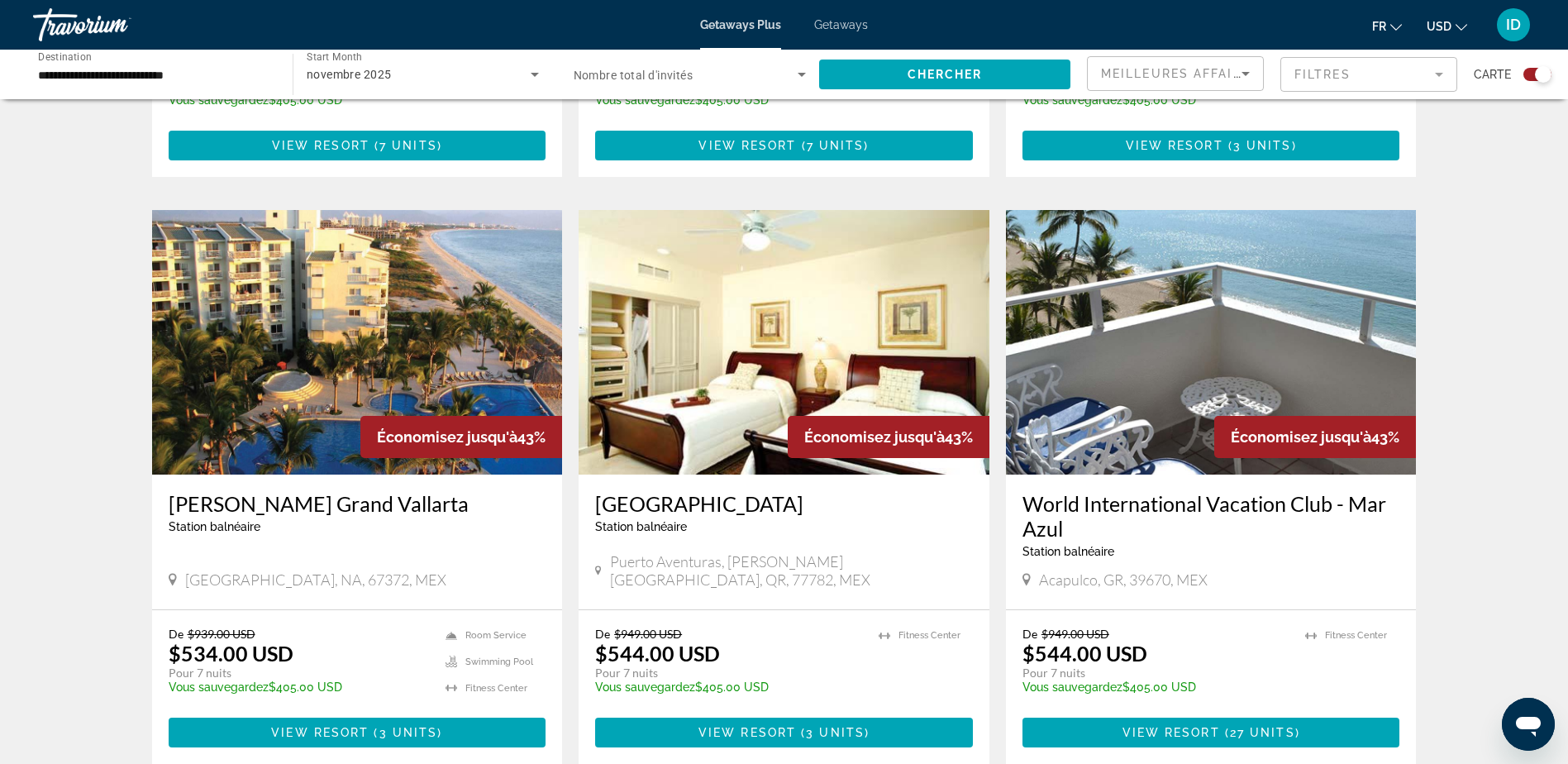
scroll to position [2314, 0]
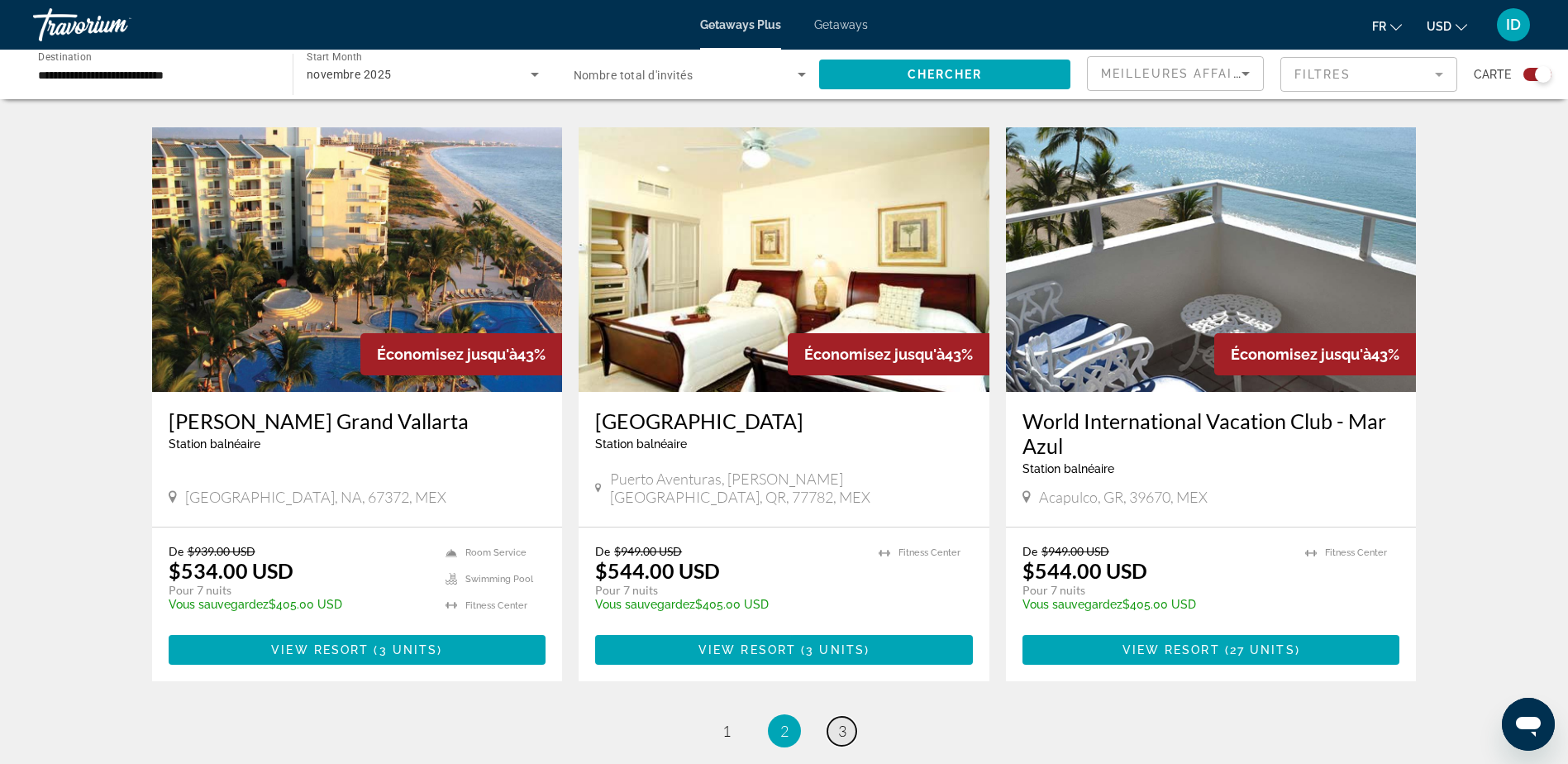
click at [843, 721] on span "3" at bounding box center [842, 730] width 8 height 19
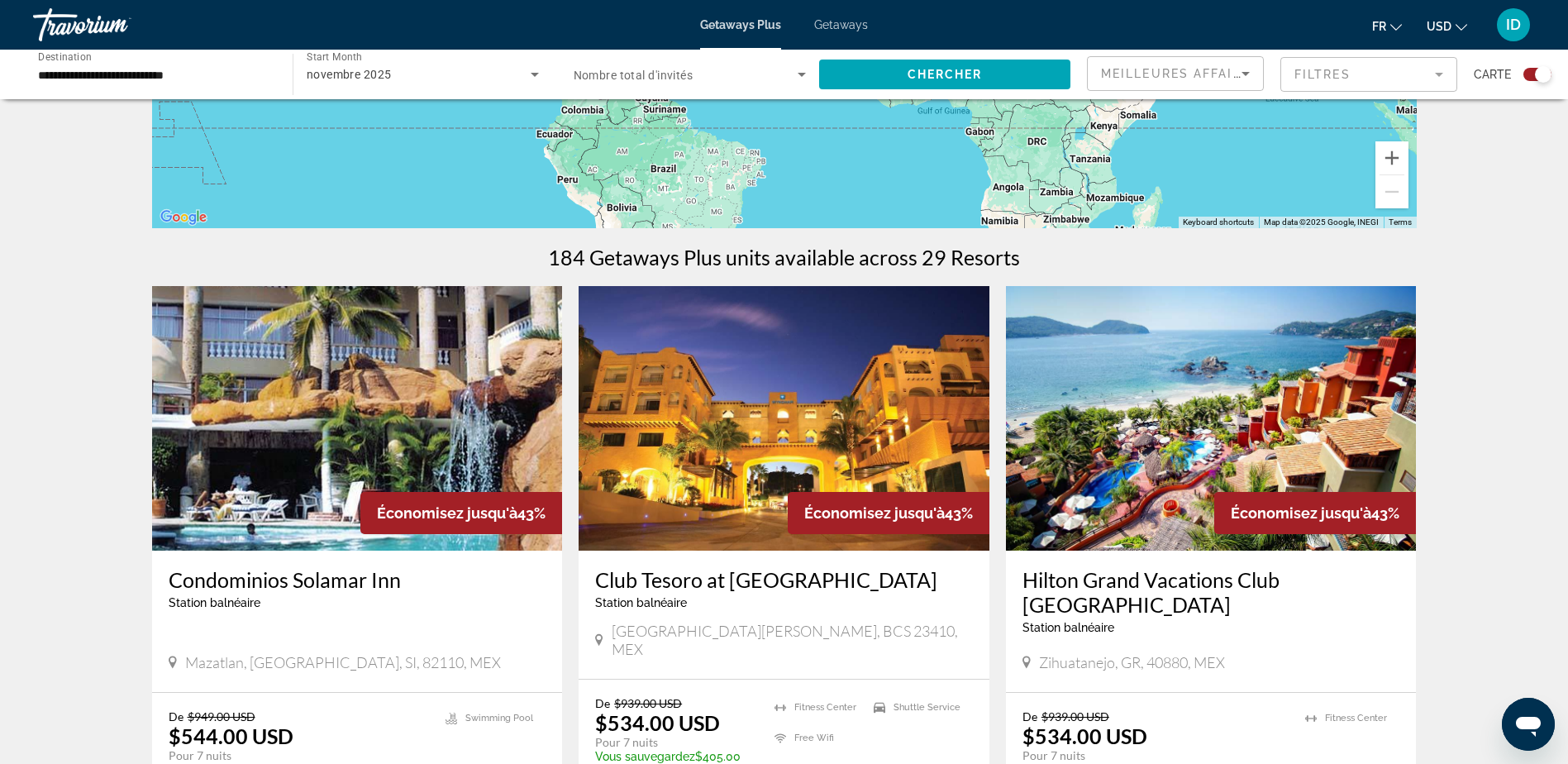
scroll to position [413, 0]
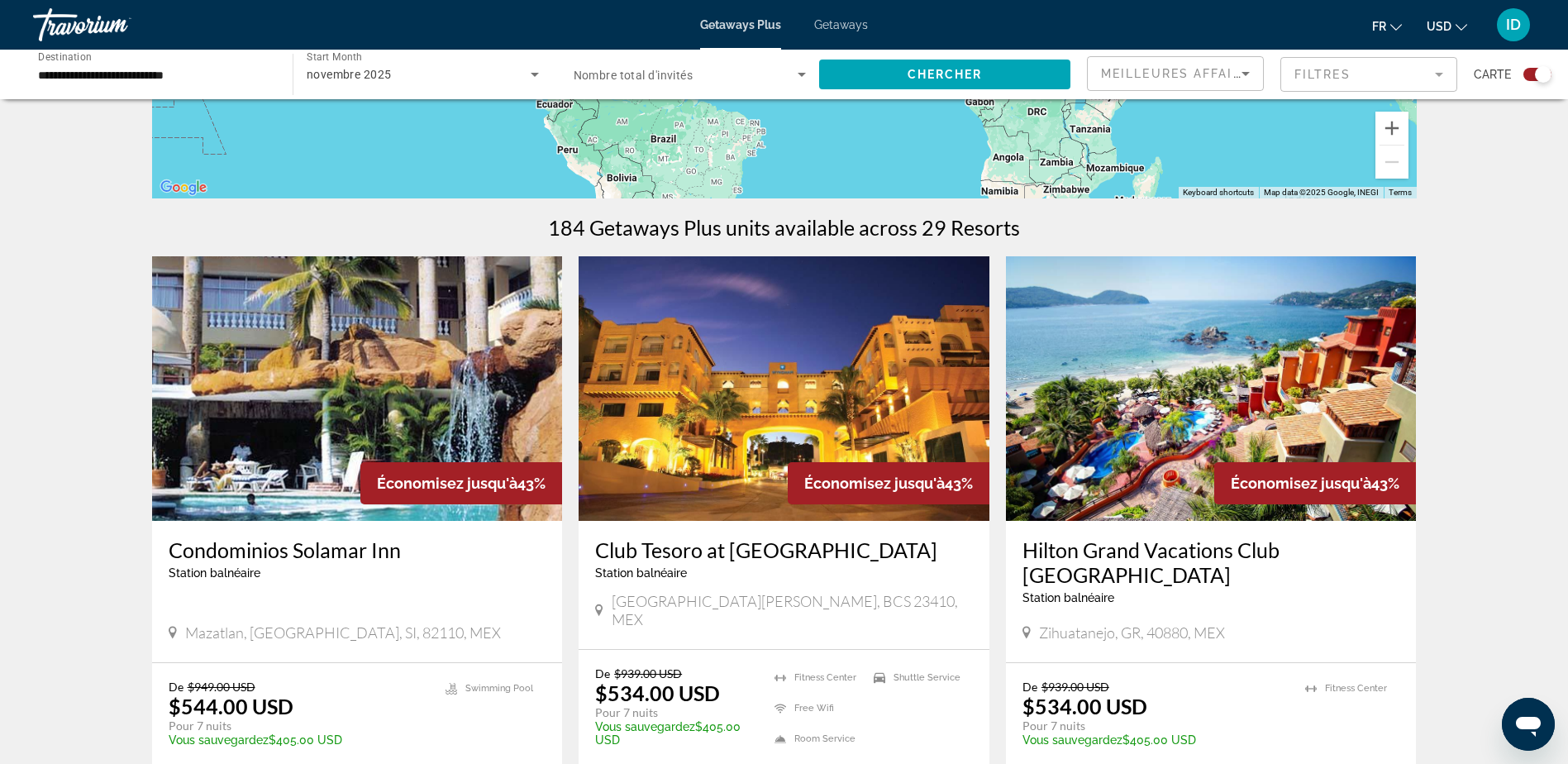
click at [1455, 74] on mat-form-field "Filtres" at bounding box center [1369, 74] width 177 height 35
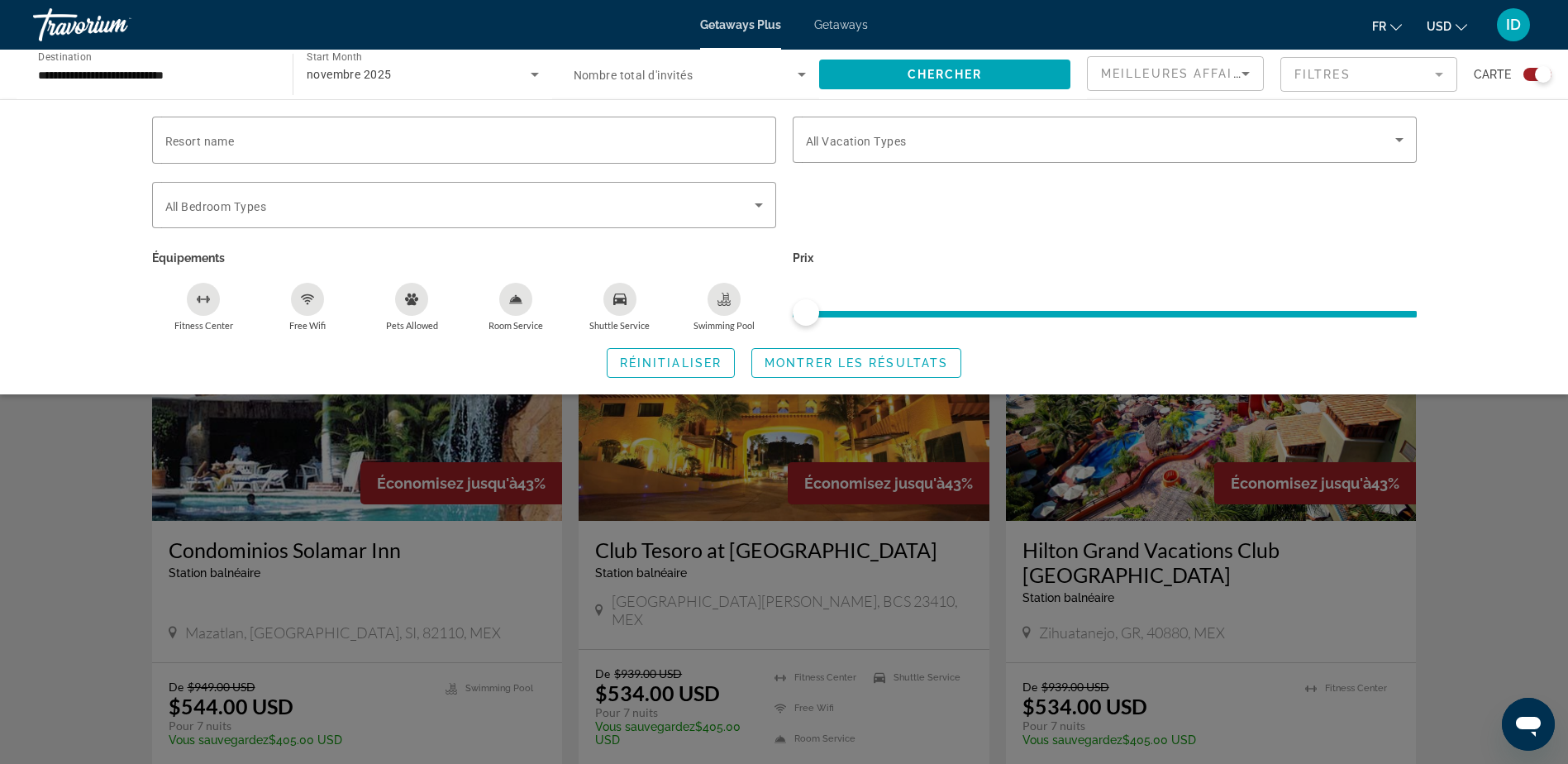
click at [1248, 66] on icon "Sort by" at bounding box center [1245, 74] width 20 height 19
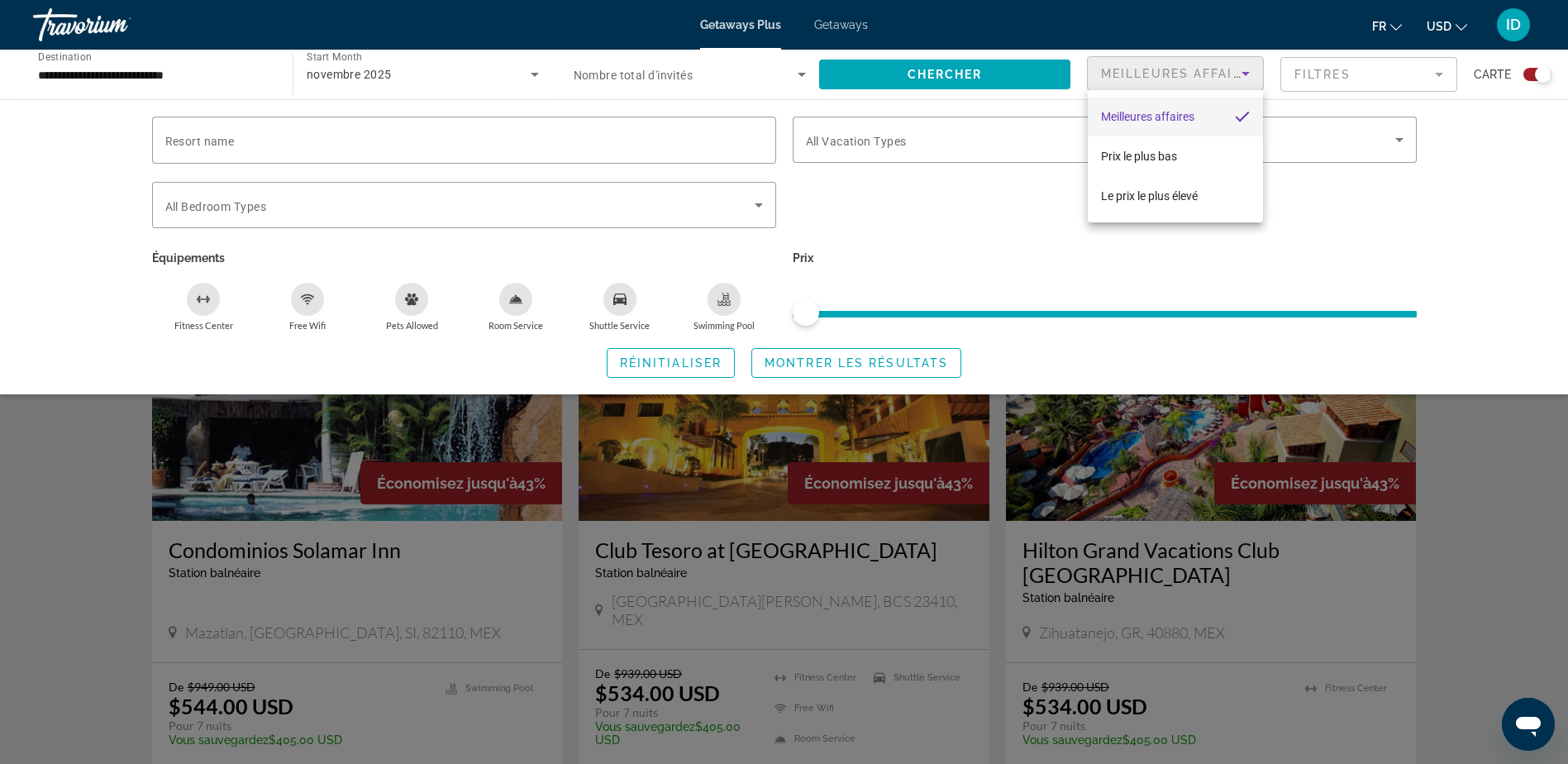
click at [1507, 495] on div at bounding box center [784, 382] width 1568 height 764
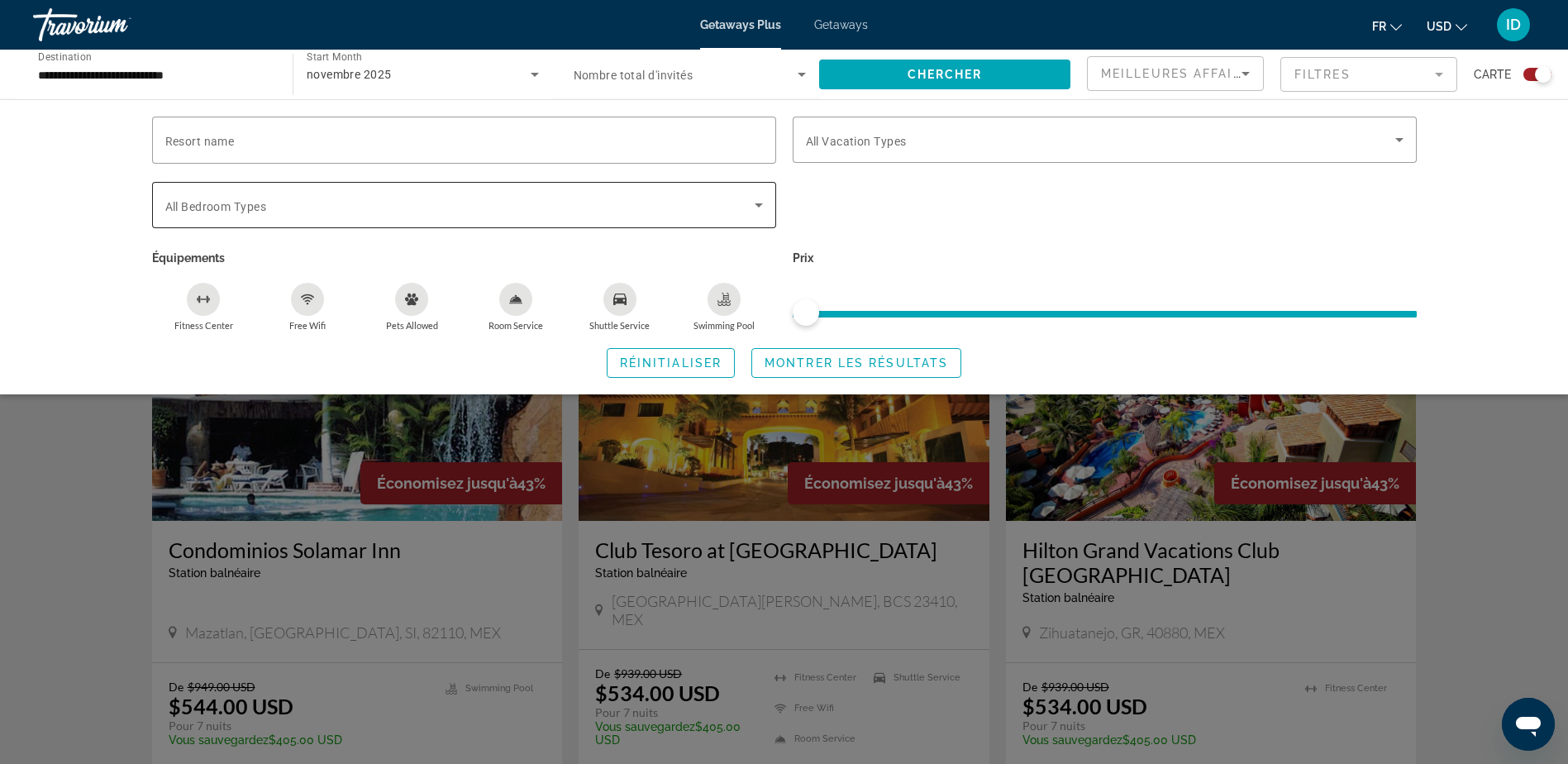
scroll to position [331, 0]
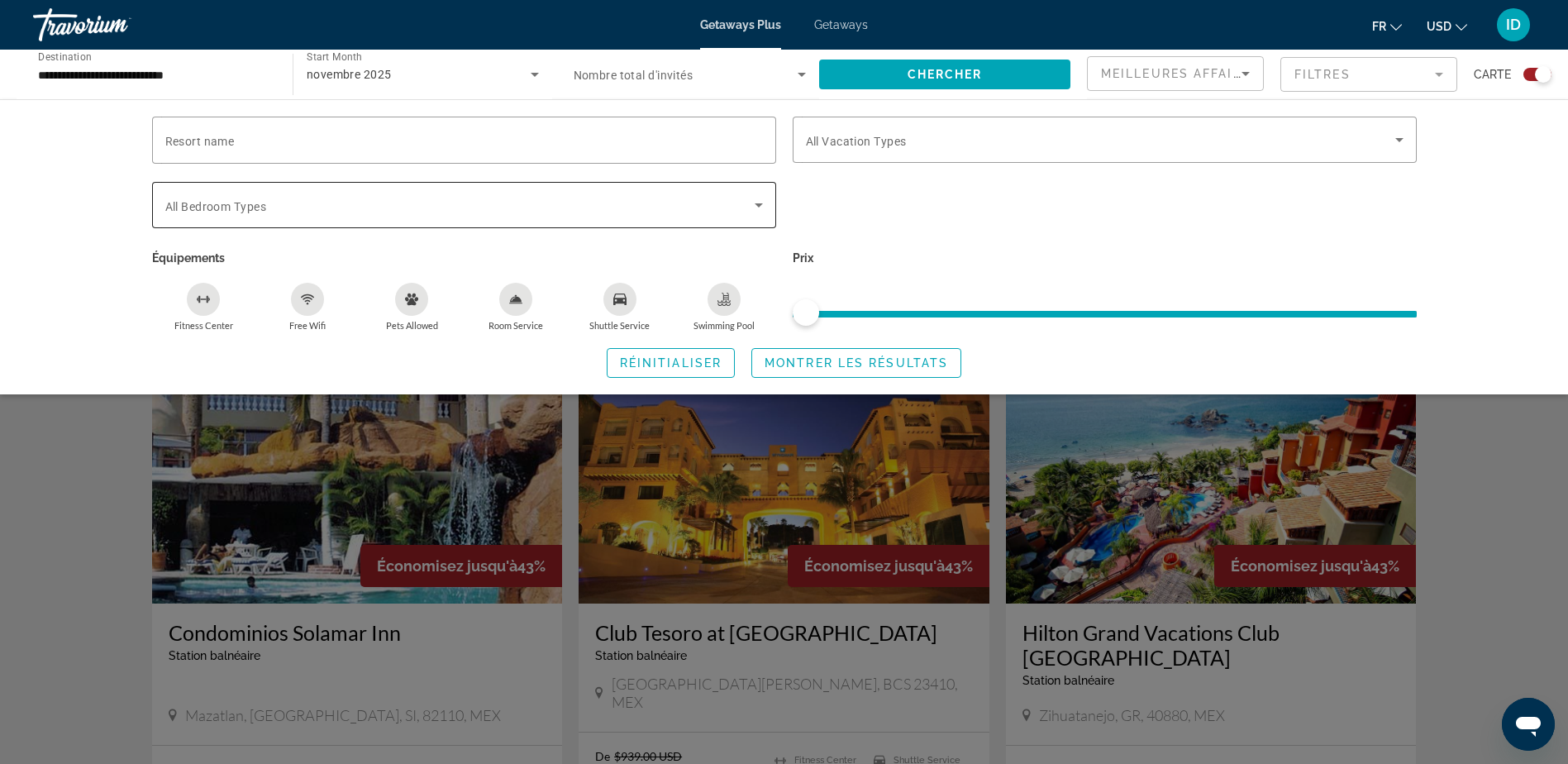
click at [757, 208] on icon "Search widget" at bounding box center [759, 205] width 20 height 19
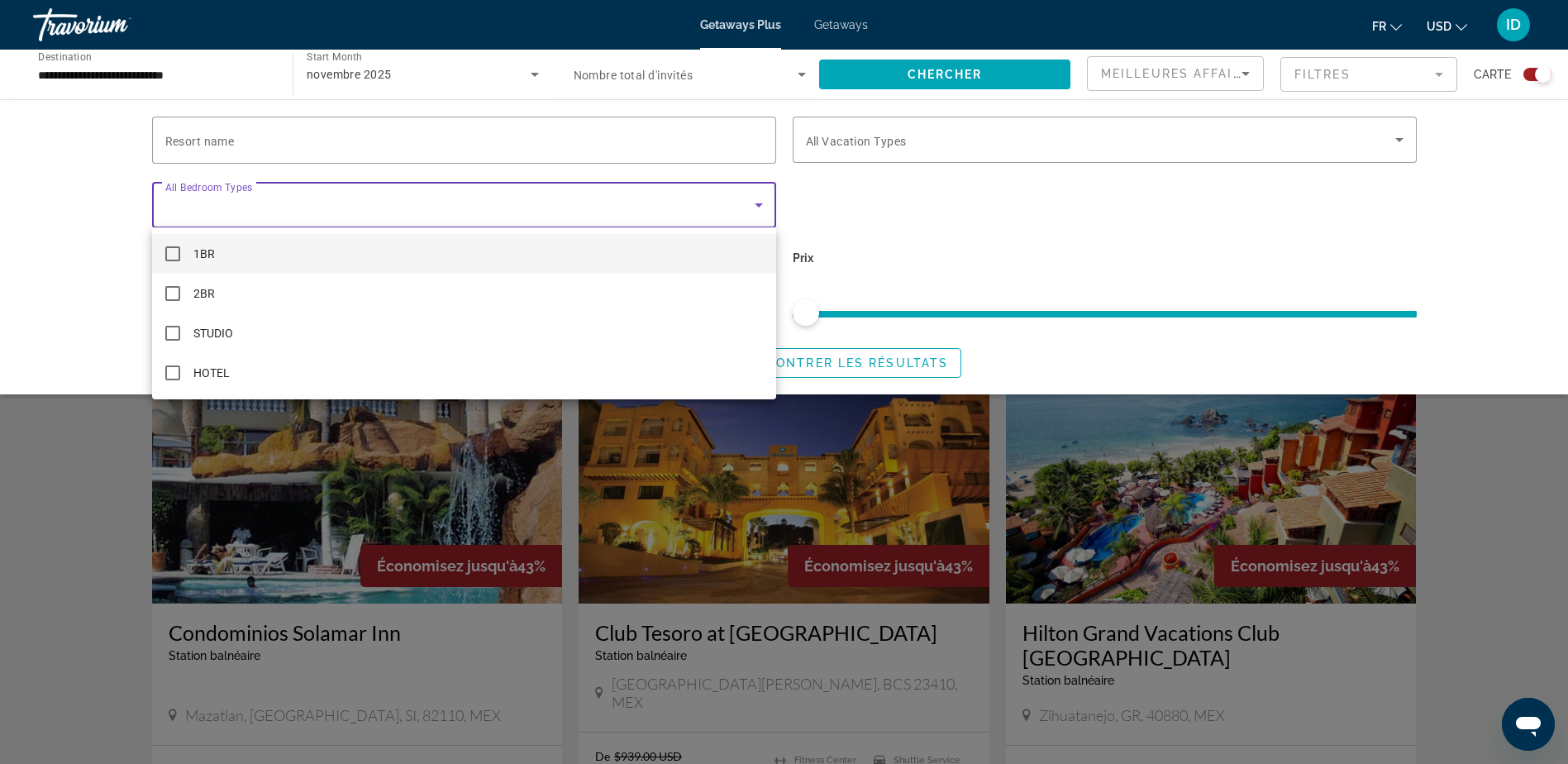
click at [757, 208] on div at bounding box center [784, 382] width 1568 height 764
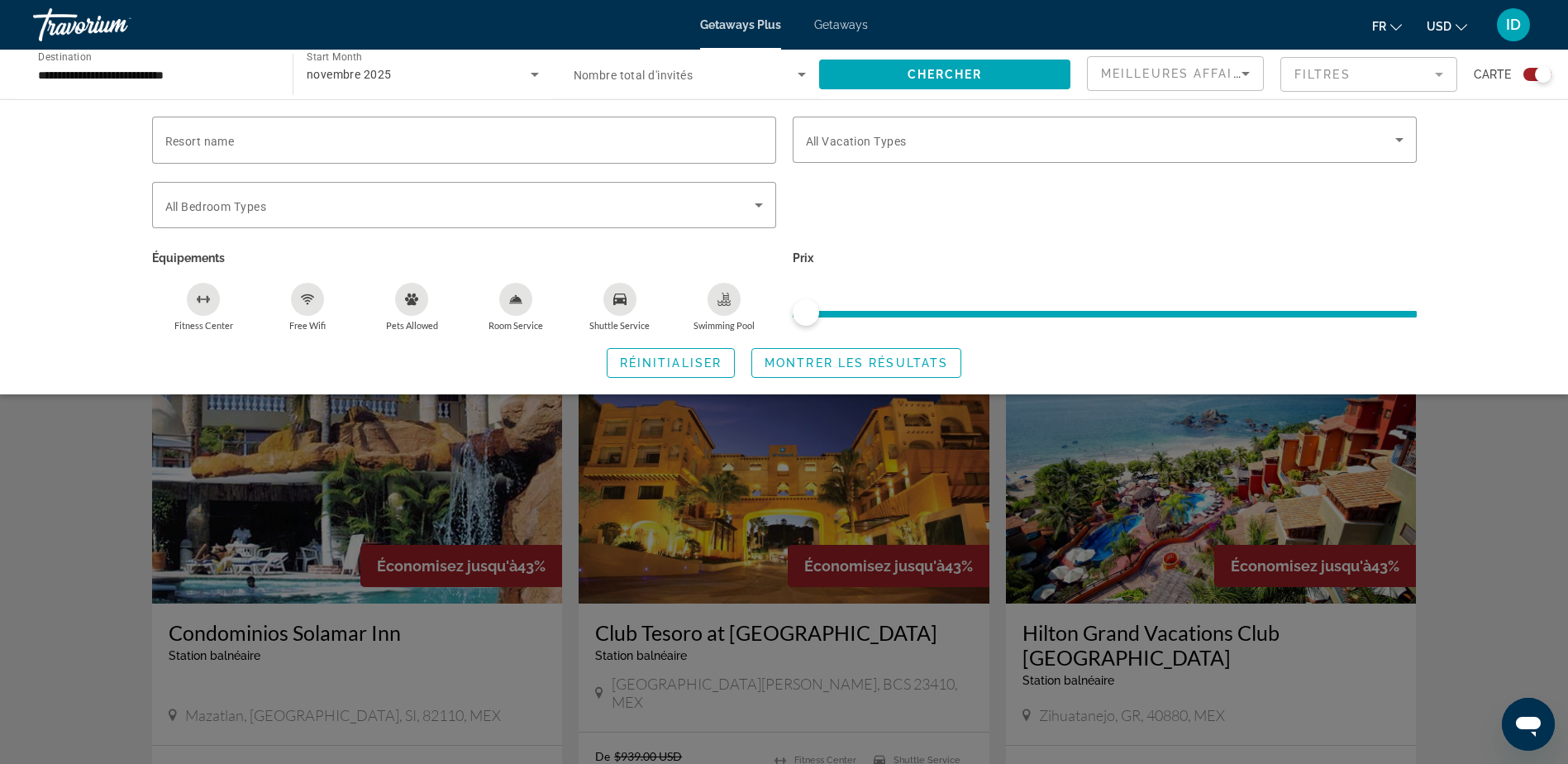
click at [146, 449] on div "Search widget" at bounding box center [784, 506] width 1568 height 516
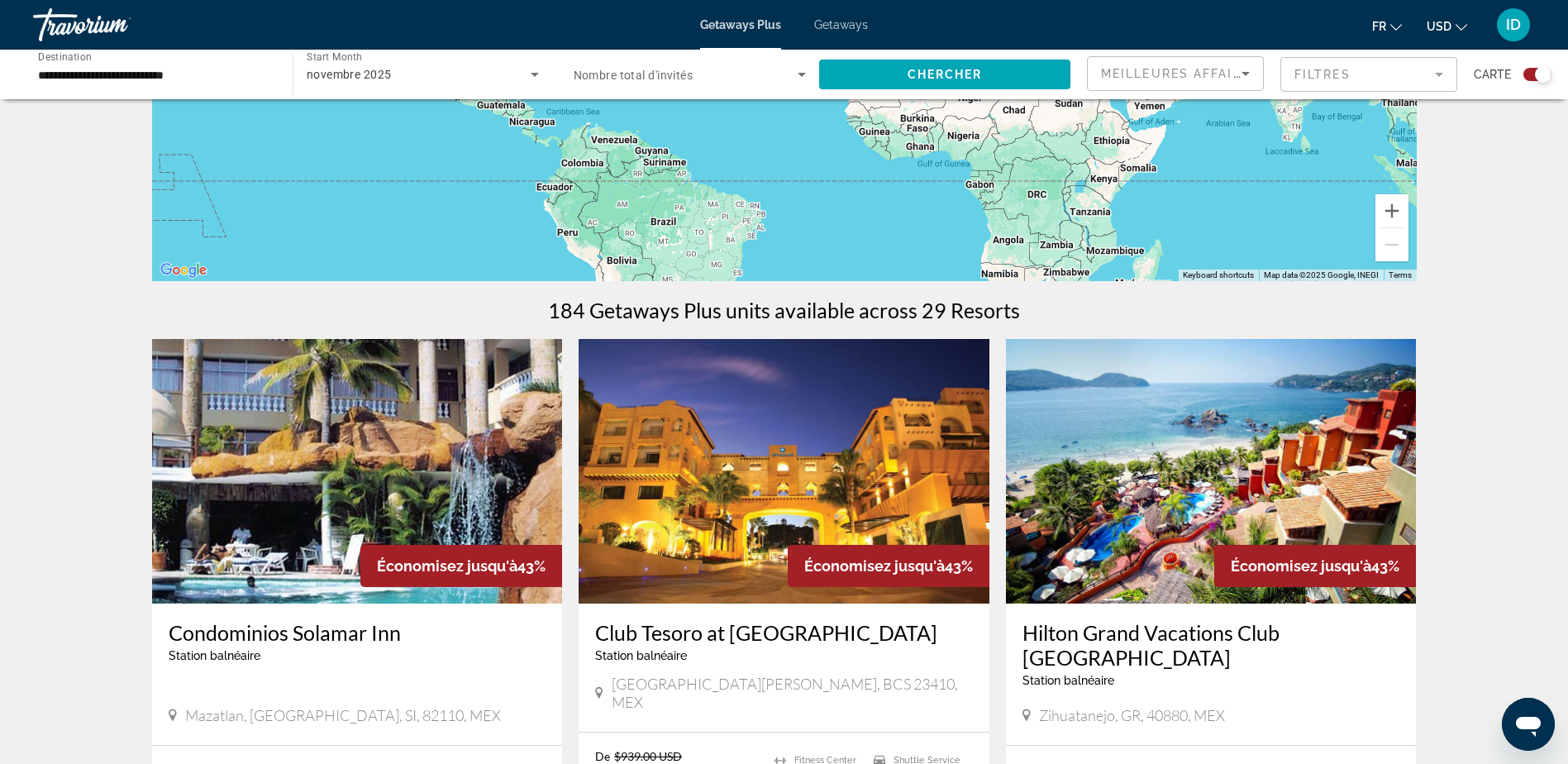
scroll to position [0, 0]
